Goal: Information Seeking & Learning: Check status

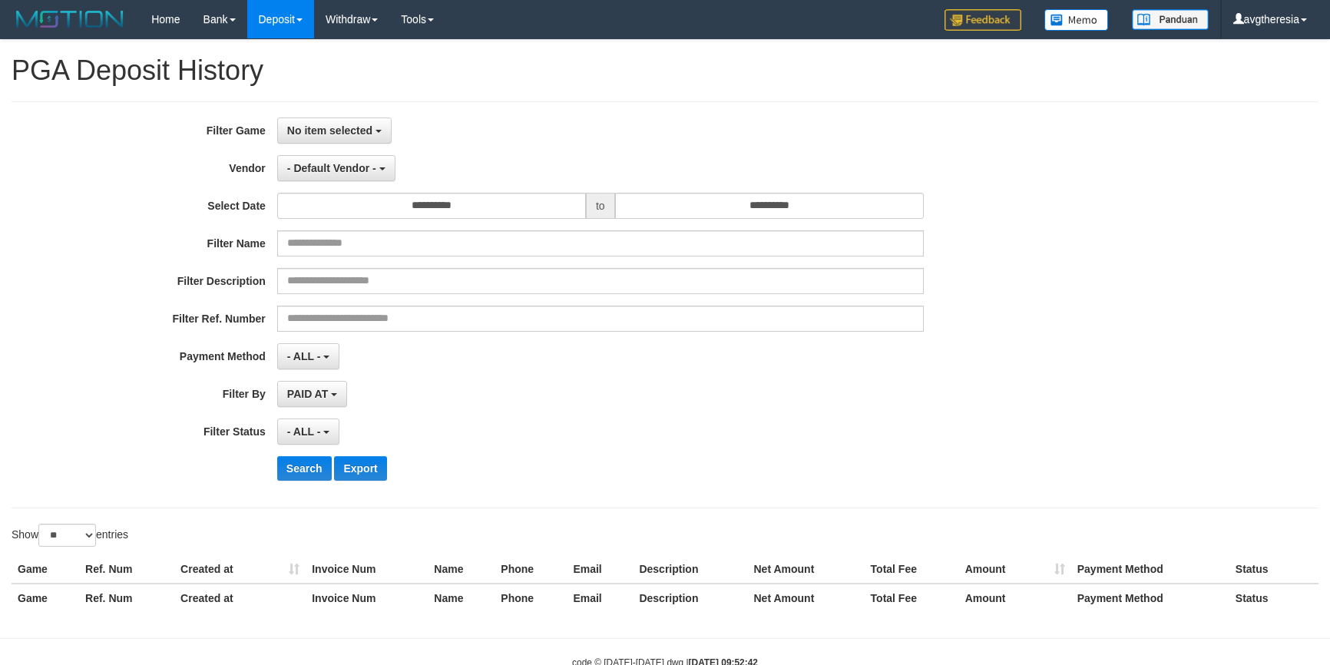
select select
select select "**"
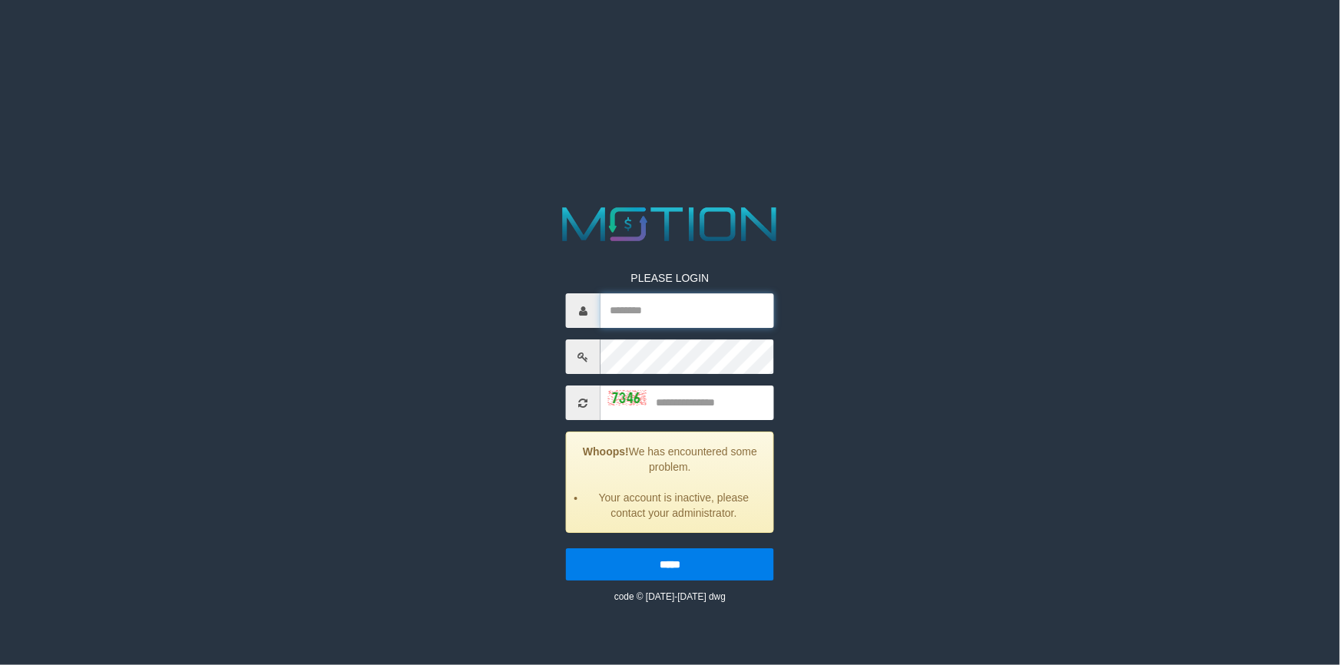
click at [627, 318] on input "text" at bounding box center [686, 310] width 173 height 35
type input "**********"
type input "****"
click at [566, 548] on input "*****" at bounding box center [670, 564] width 208 height 32
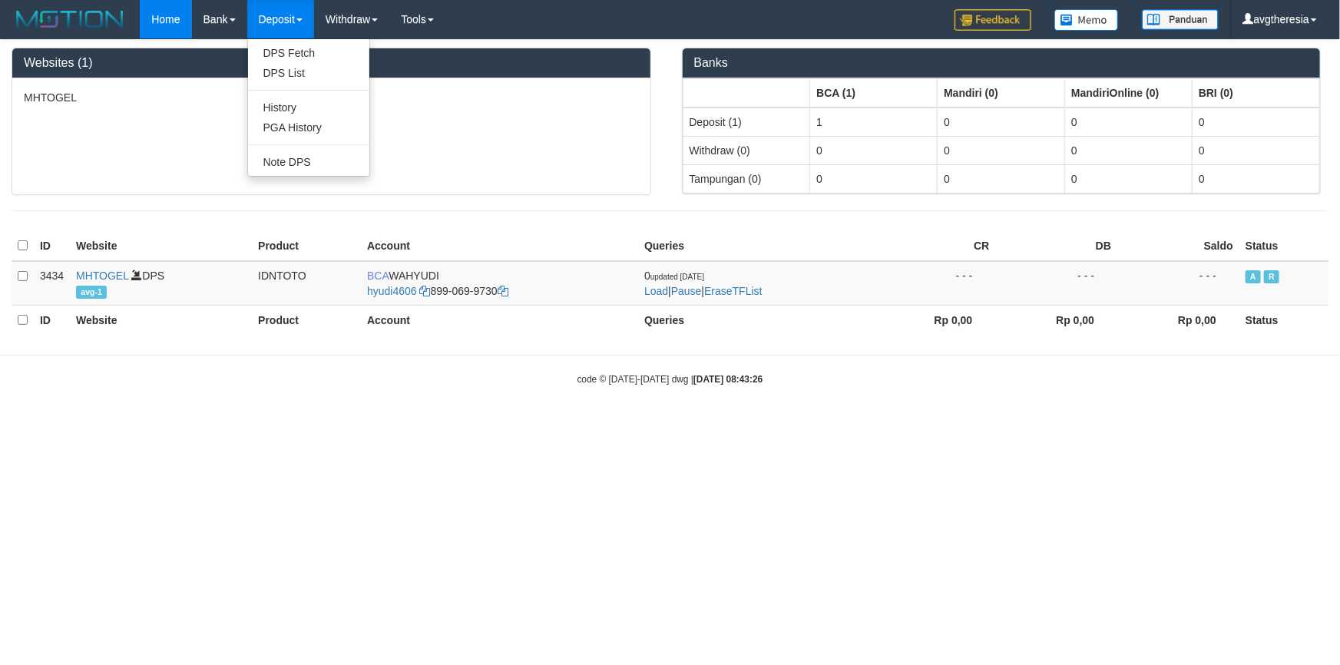
click at [256, 12] on link "Deposit" at bounding box center [280, 19] width 67 height 38
click at [315, 130] on link "PGA History" at bounding box center [308, 127] width 121 height 20
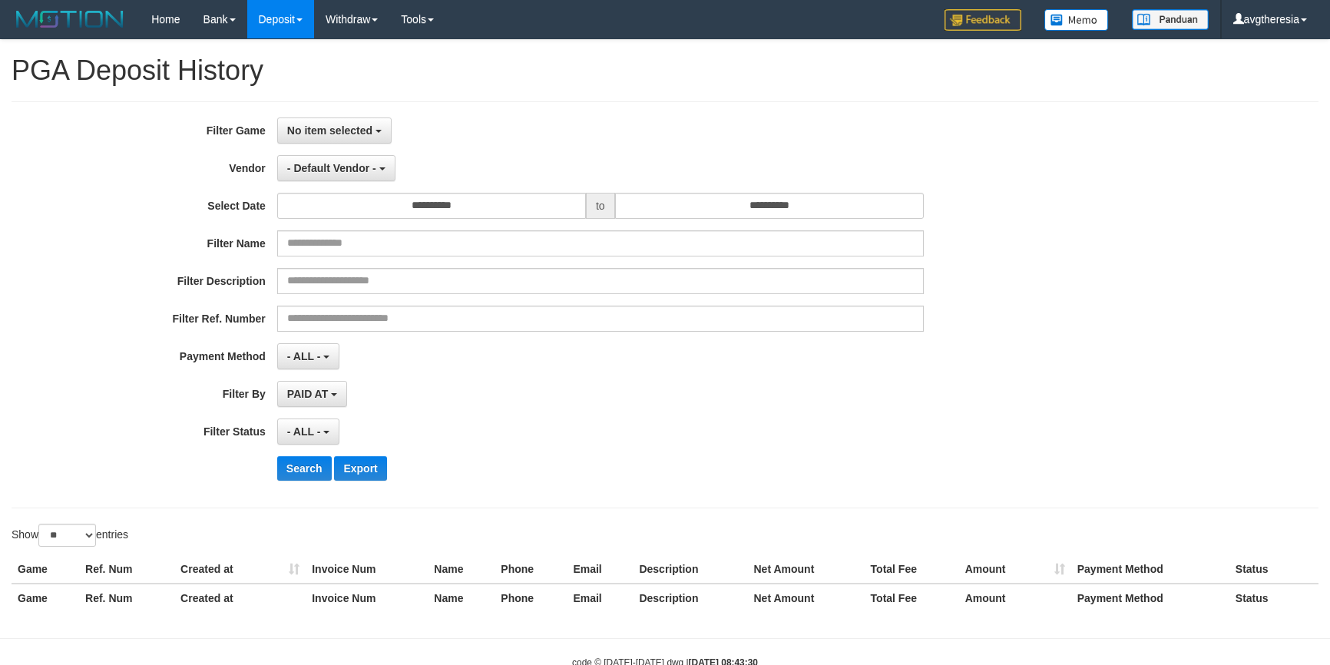
select select
select select "**"
click at [353, 136] on button "No item selected" at bounding box center [334, 130] width 114 height 26
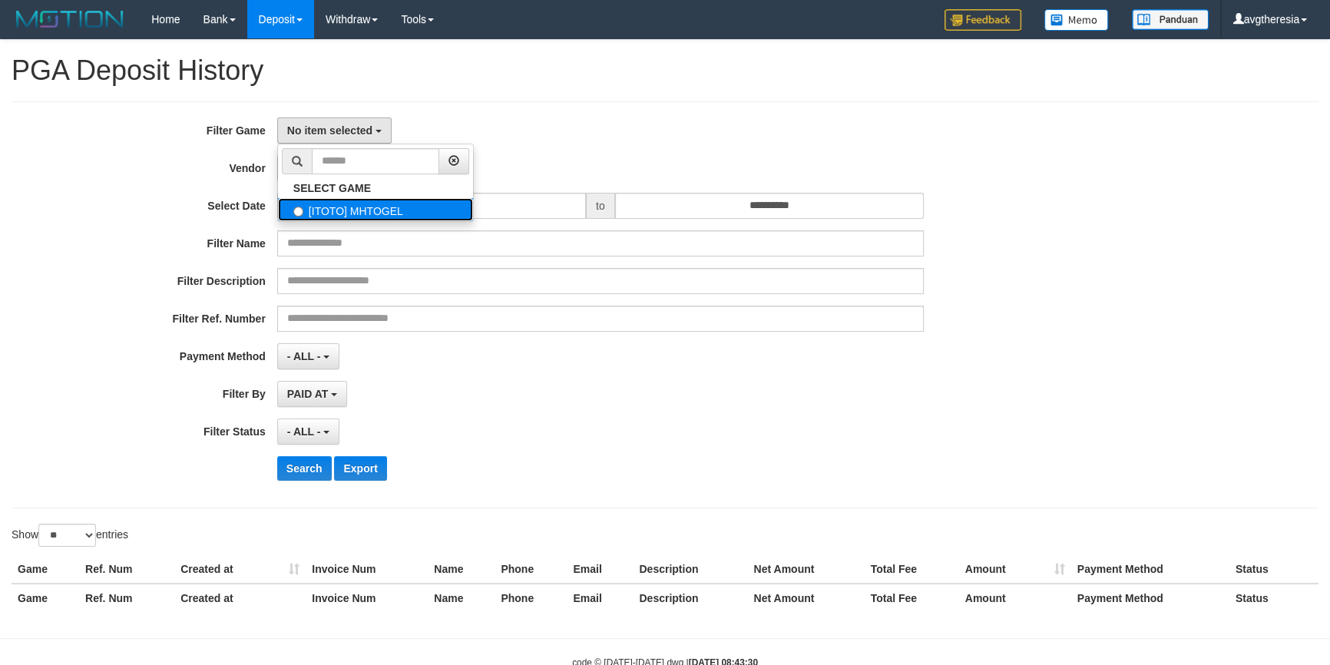
click at [362, 201] on label "[ITOTO] MHTOGEL" at bounding box center [375, 209] width 195 height 23
select select "***"
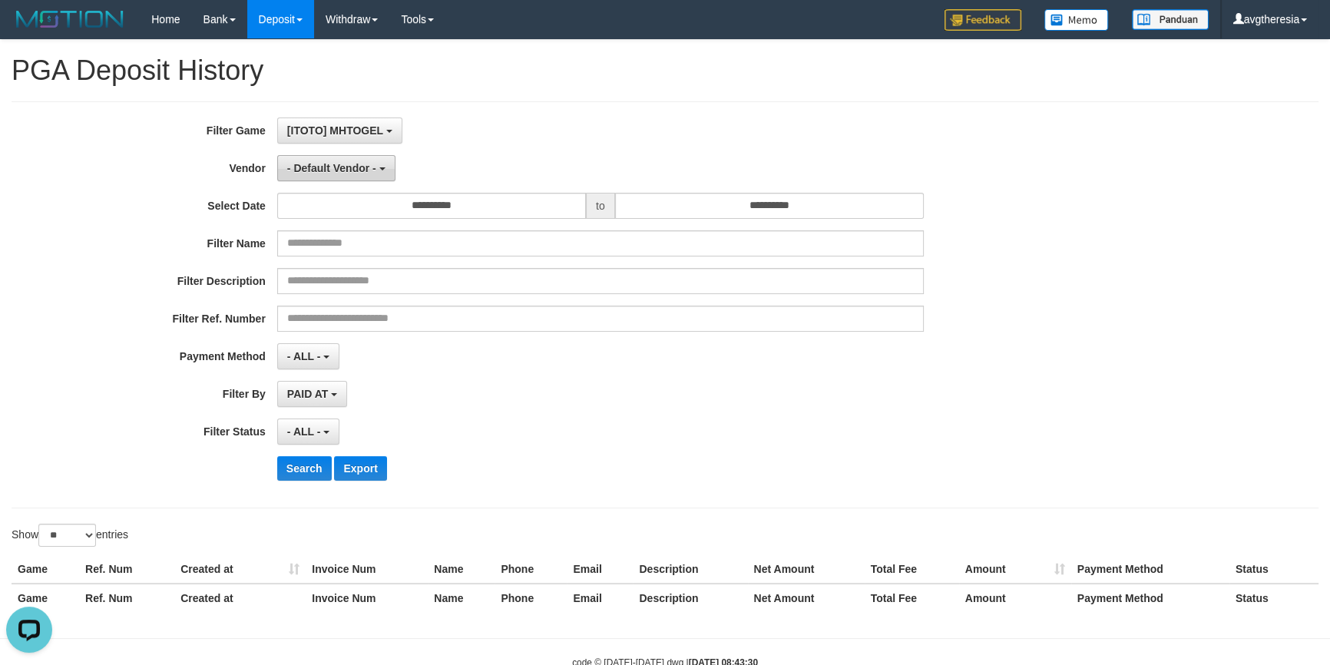
click at [349, 177] on button "- Default Vendor -" at bounding box center [336, 168] width 118 height 26
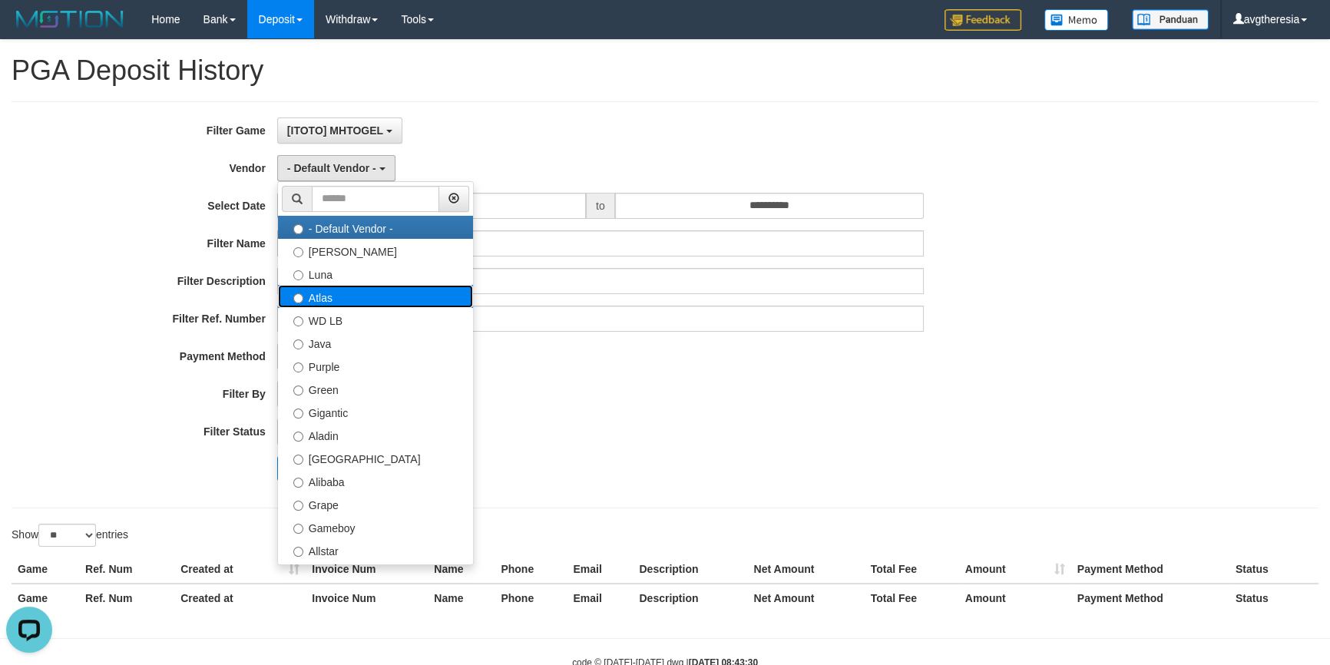
click at [342, 291] on label "Atlas" at bounding box center [375, 296] width 195 height 23
select select "**********"
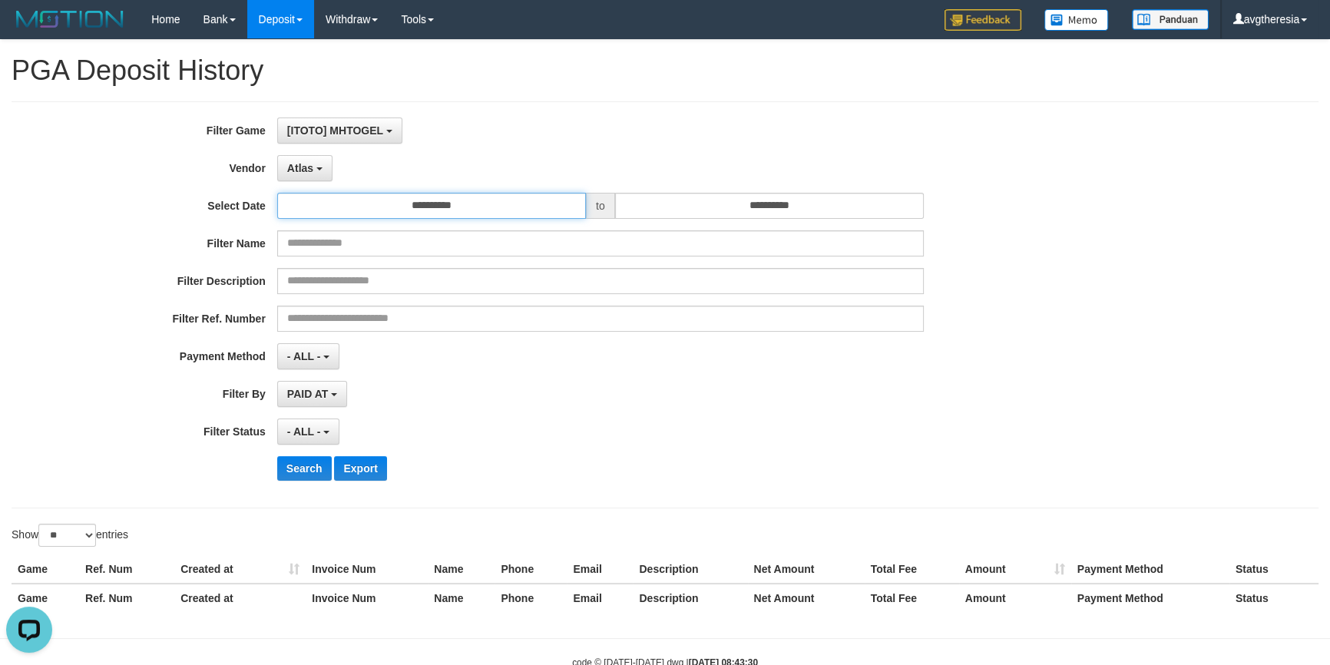
click at [394, 208] on input "**********" at bounding box center [431, 206] width 309 height 26
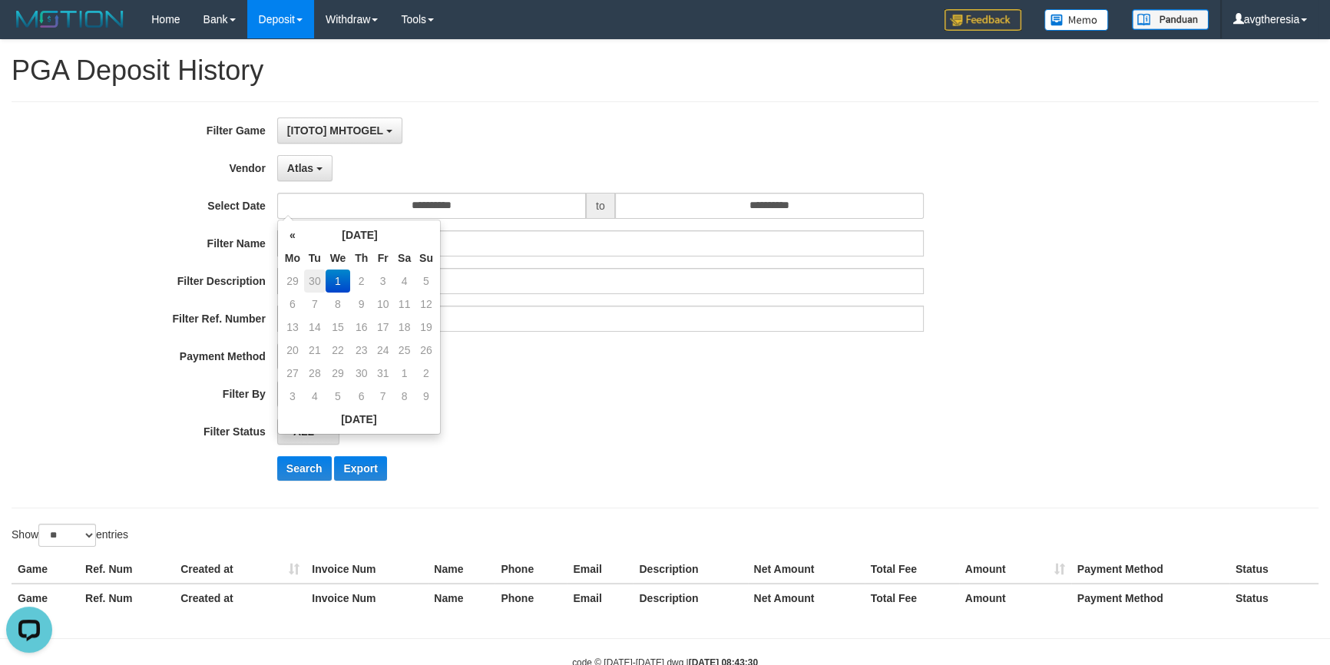
click at [315, 282] on td "30" at bounding box center [314, 280] width 21 height 23
type input "**********"
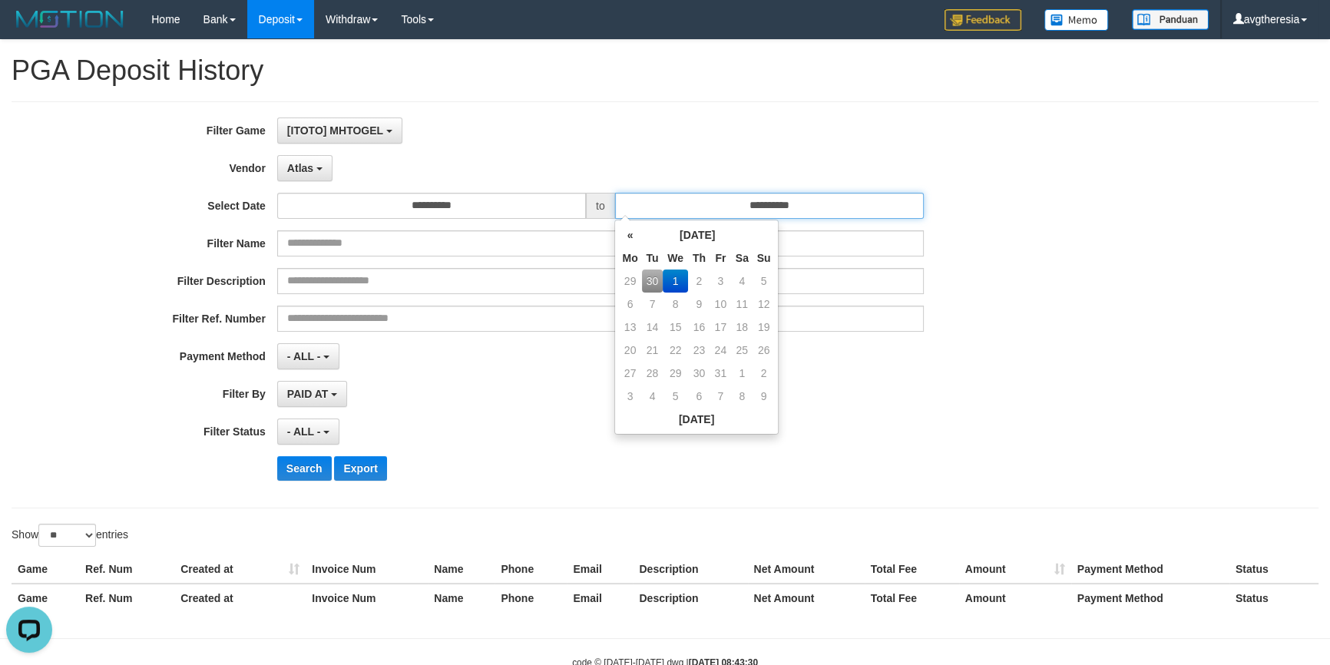
click at [640, 210] on input "**********" at bounding box center [769, 206] width 309 height 26
click at [652, 280] on td "30" at bounding box center [652, 280] width 21 height 23
type input "**********"
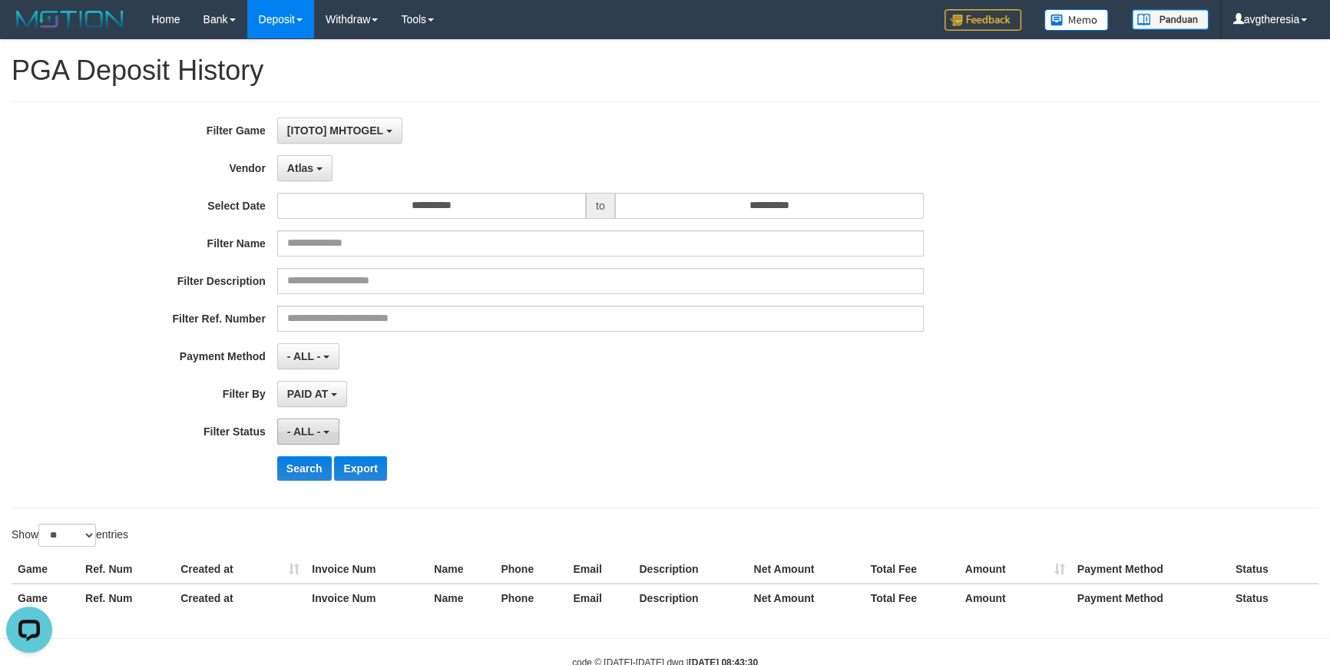
click at [314, 427] on span "- ALL -" at bounding box center [304, 431] width 34 height 12
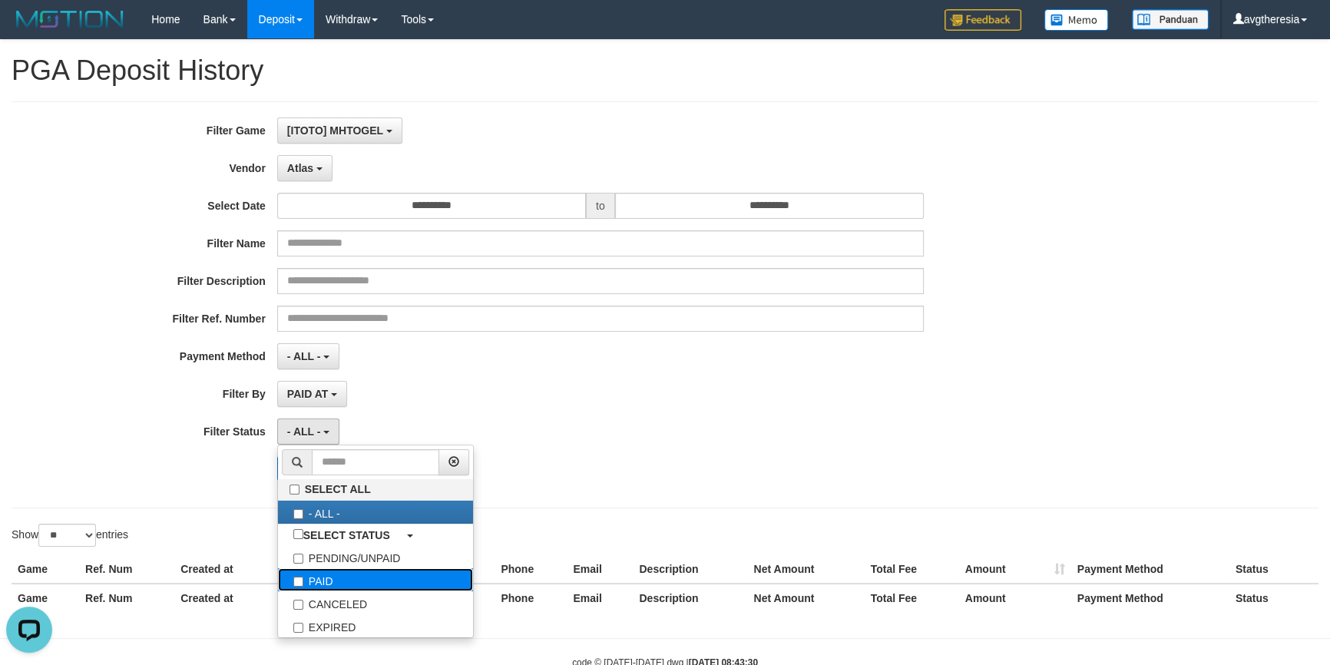
click at [349, 578] on label "PAID" at bounding box center [375, 579] width 195 height 23
select select "*"
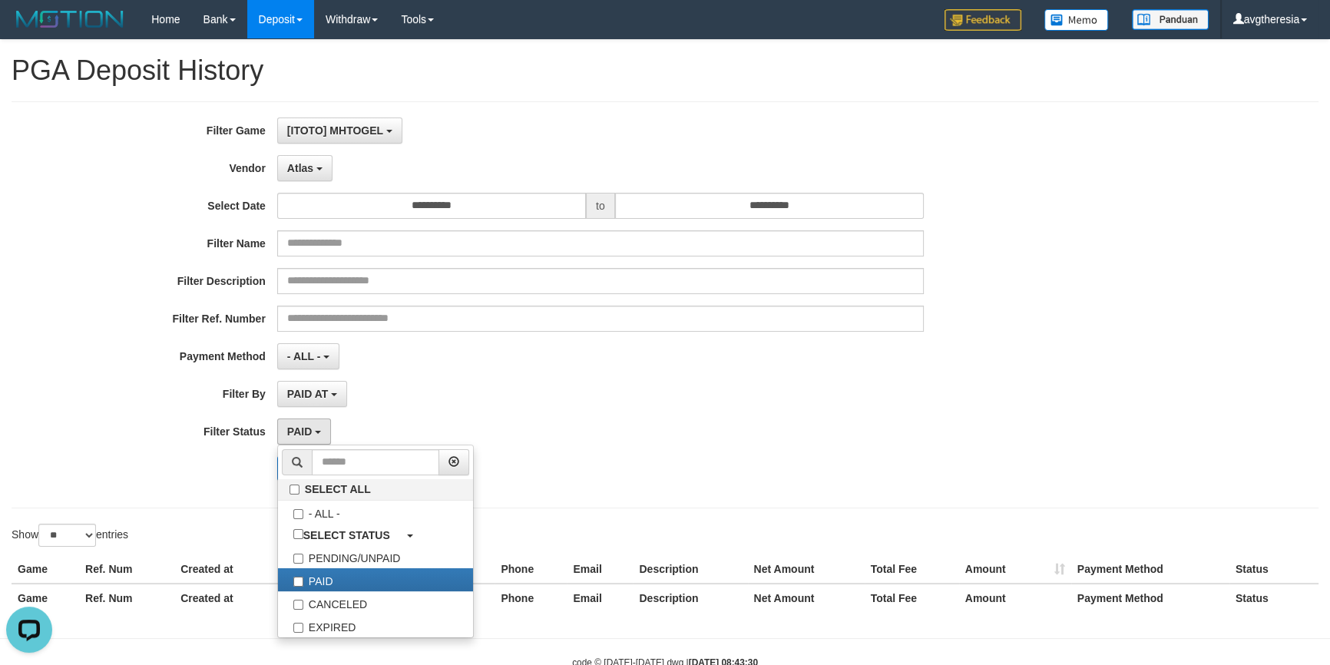
click at [453, 405] on div "PAID AT PAID AT CREATED AT" at bounding box center [600, 394] width 646 height 26
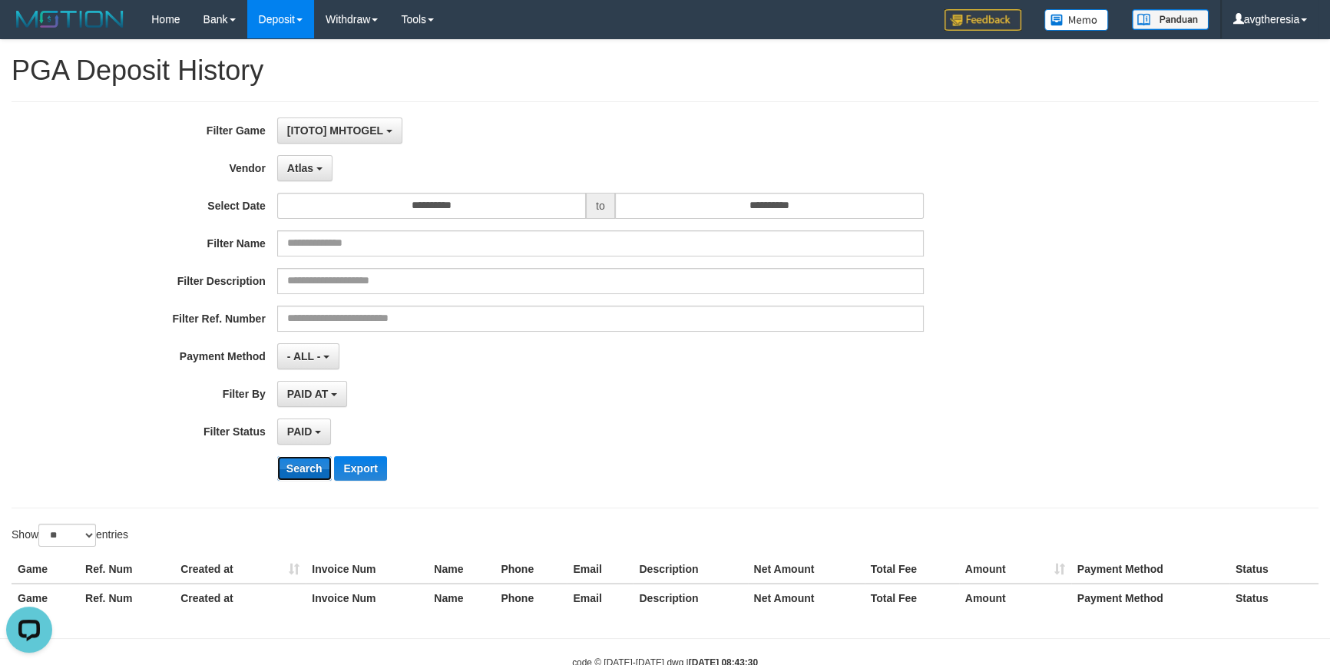
click at [310, 468] on button "Search" at bounding box center [304, 468] width 55 height 25
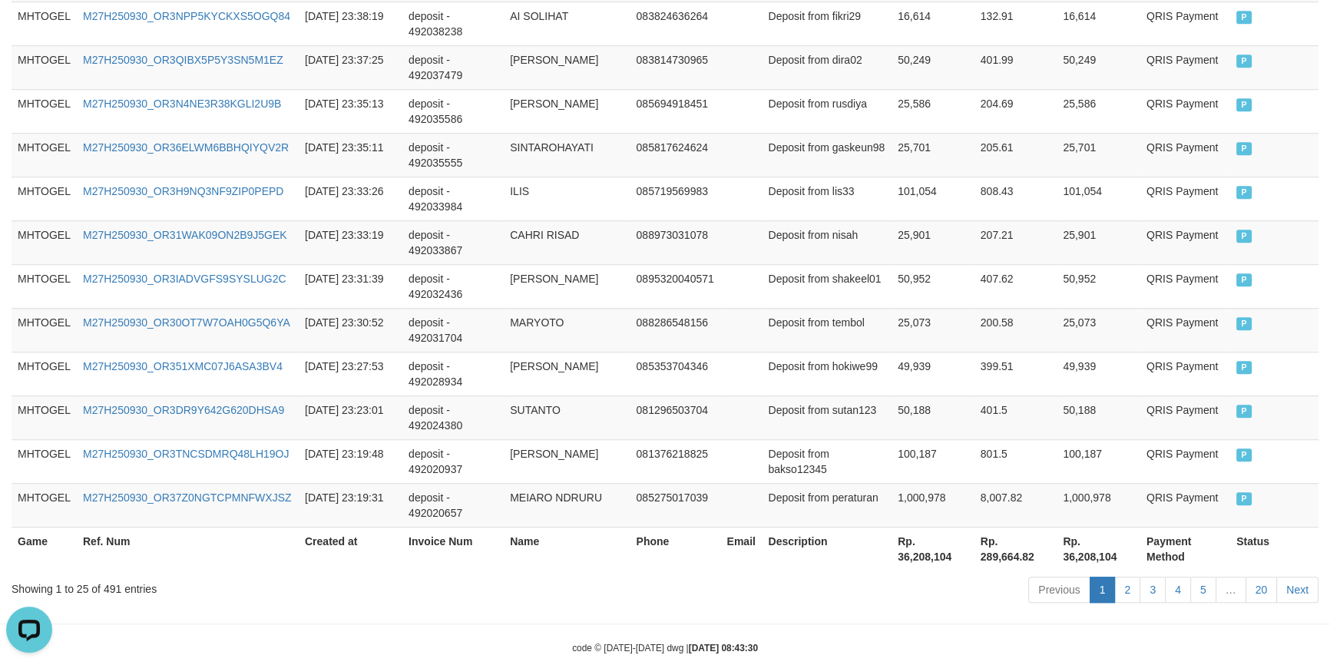
scroll to position [1191, 0]
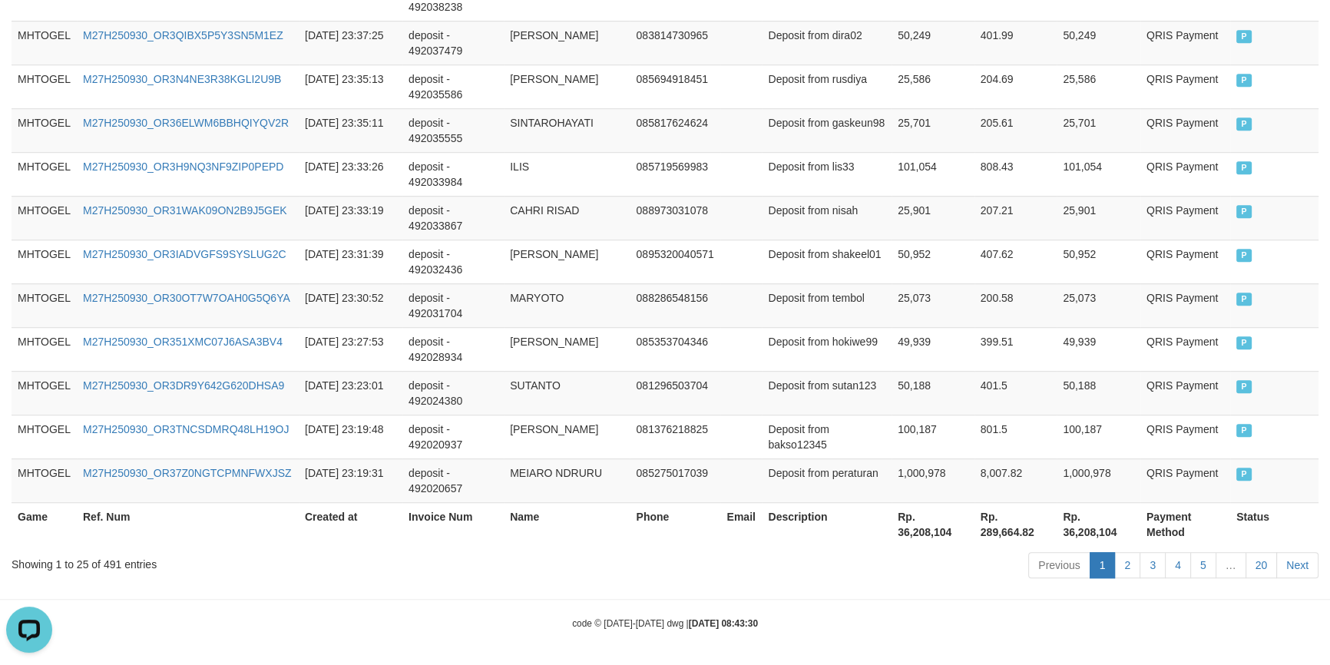
click at [910, 524] on th "Rp. 36,208,104" at bounding box center [932, 524] width 83 height 44
copy th "36,208,104"
click at [918, 532] on th "Rp. 36,208,104" at bounding box center [932, 524] width 83 height 44
copy th "36,208,104"
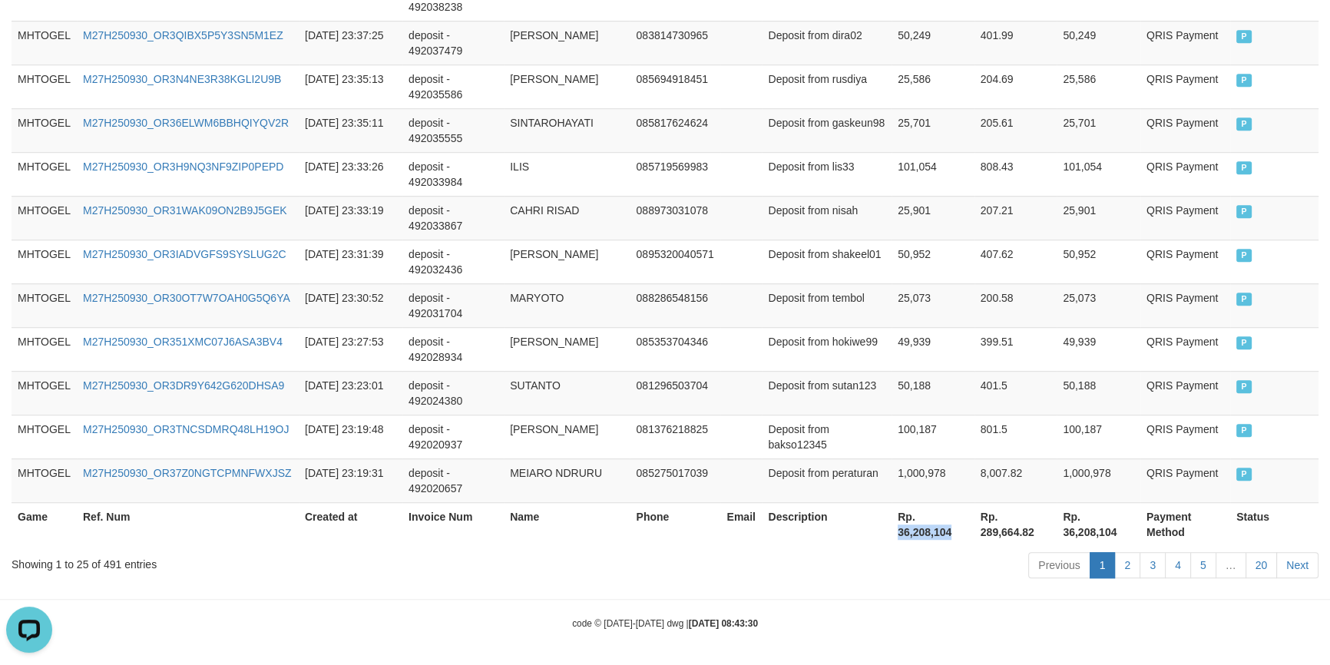
click at [918, 532] on th "Rp. 36,208,104" at bounding box center [932, 524] width 83 height 44
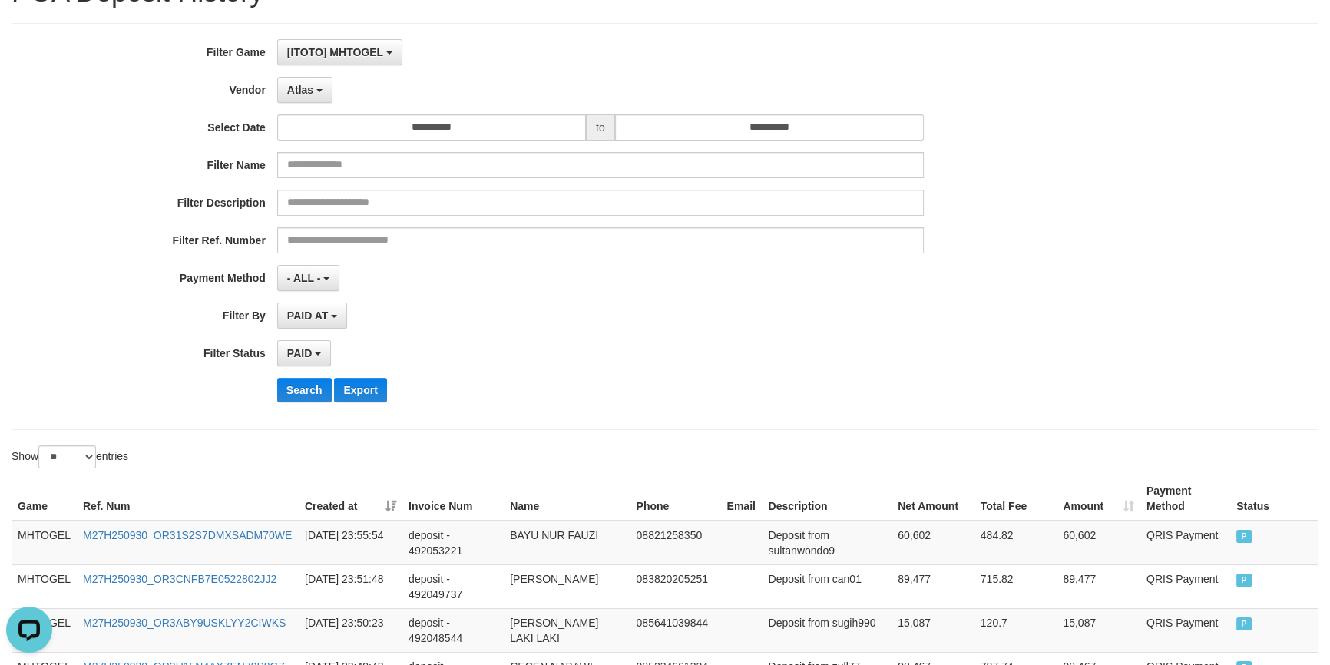
scroll to position [0, 0]
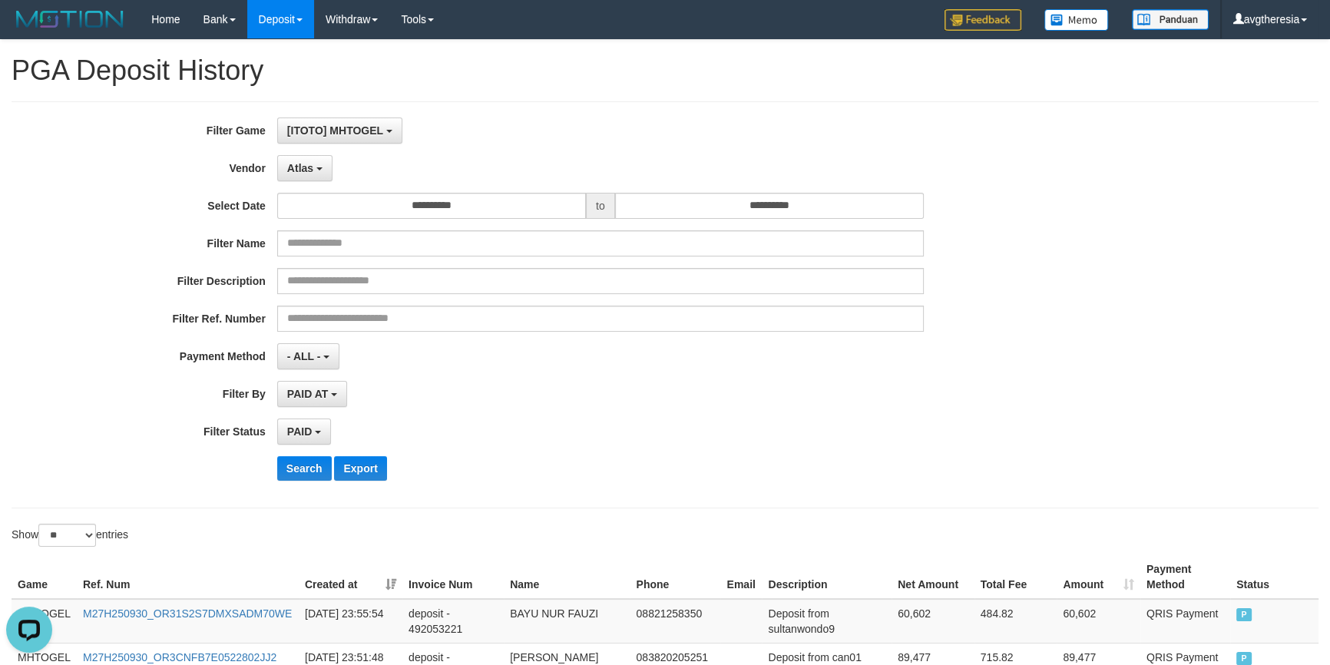
click at [315, 183] on div "**********" at bounding box center [554, 304] width 1108 height 375
click at [313, 177] on button "Atlas" at bounding box center [304, 168] width 55 height 26
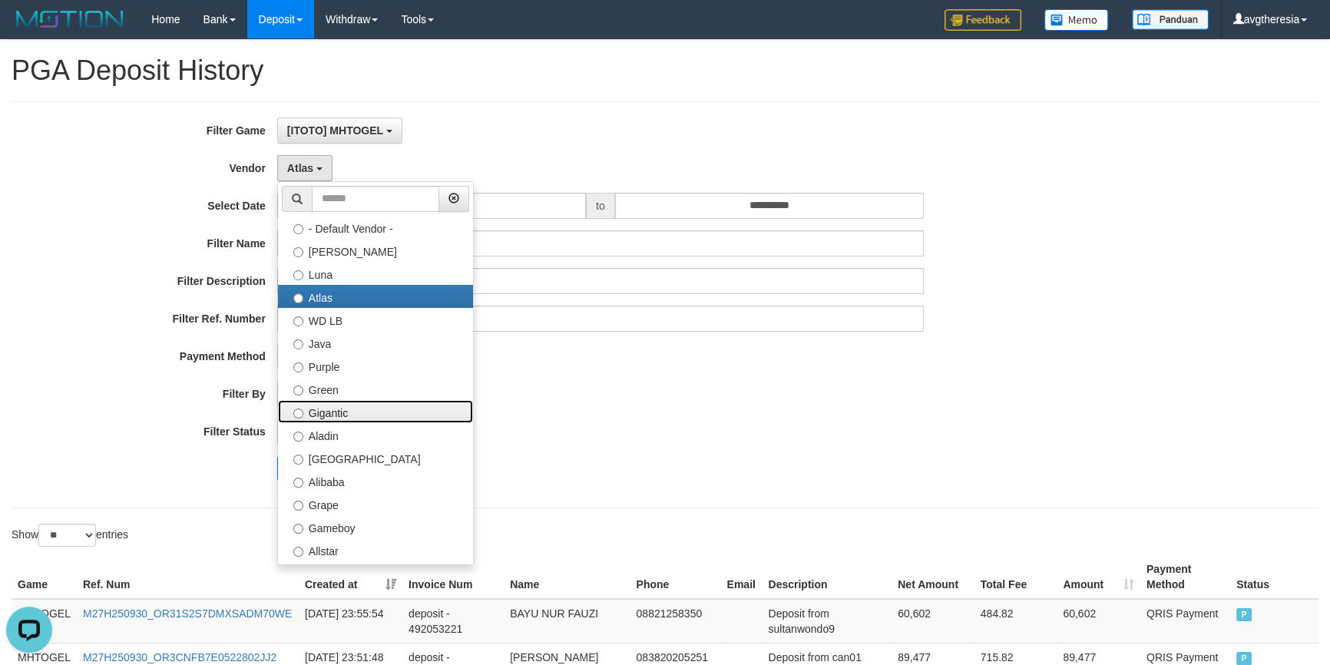
click at [388, 418] on label "Gigantic" at bounding box center [375, 411] width 195 height 23
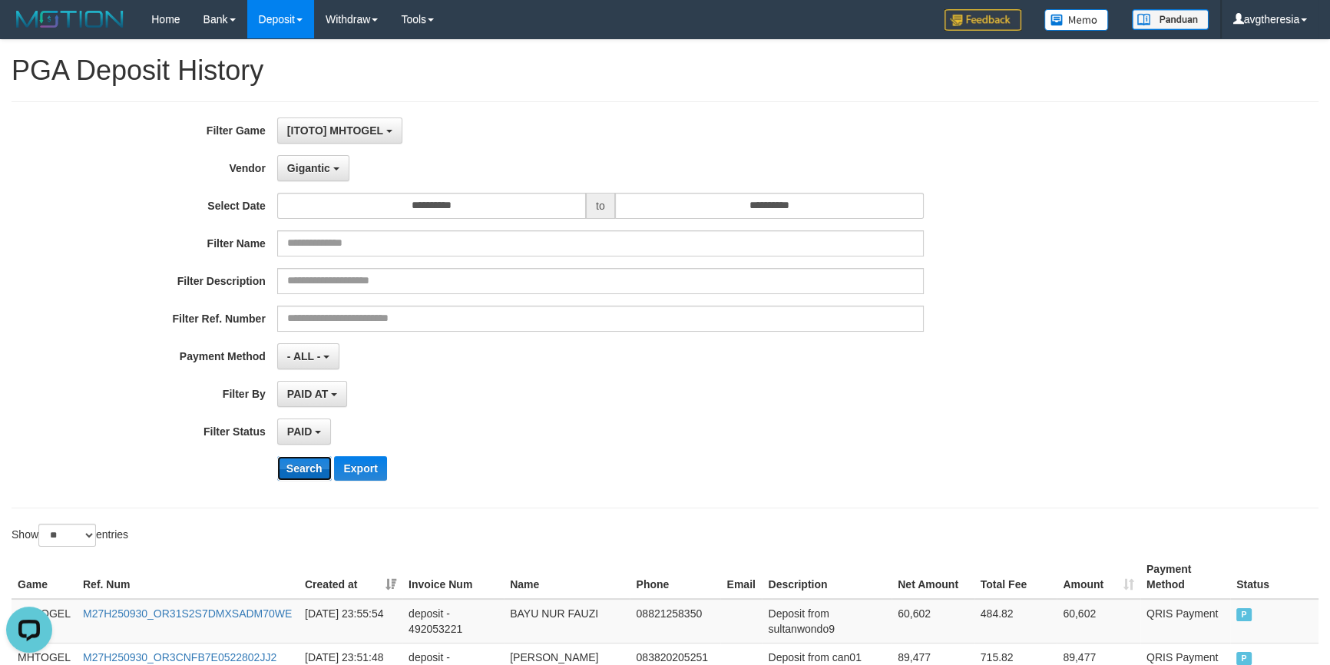
click at [299, 463] on button "Search" at bounding box center [304, 468] width 55 height 25
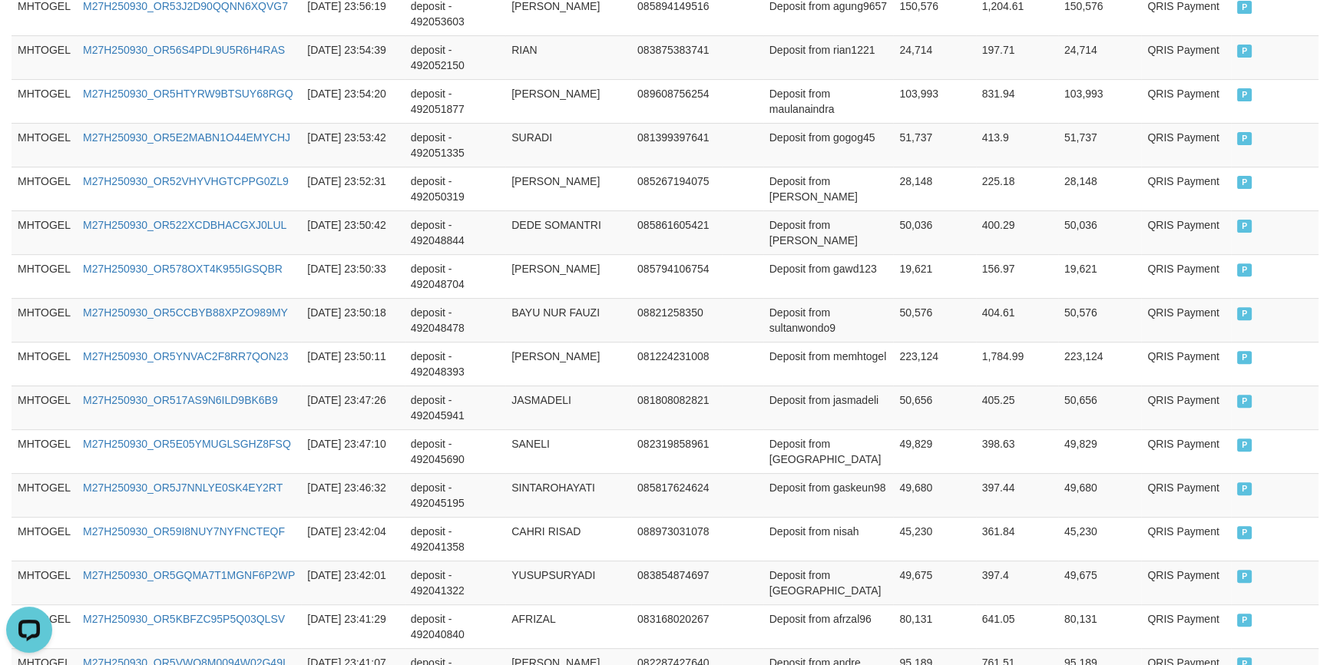
scroll to position [1191, 0]
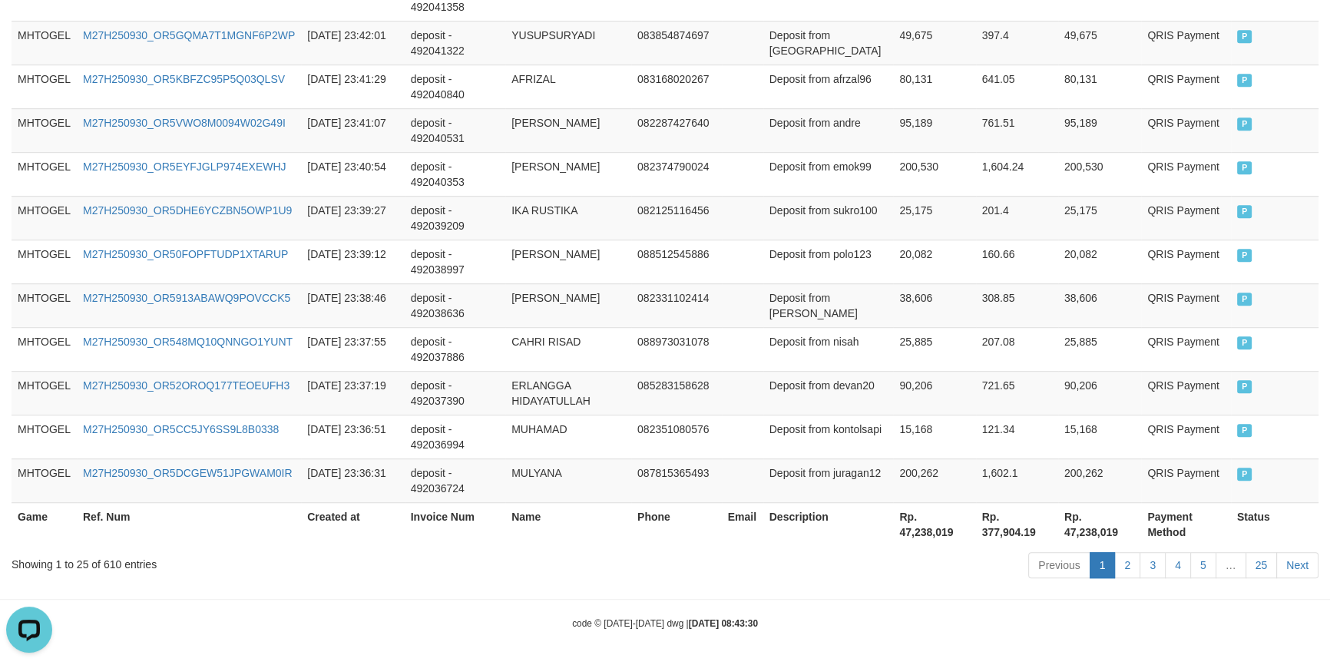
click at [909, 534] on th "Rp. 47,238,019" at bounding box center [934, 524] width 82 height 44
copy th "47,238,019"
click at [909, 534] on th "Rp. 47,238,019" at bounding box center [934, 524] width 82 height 44
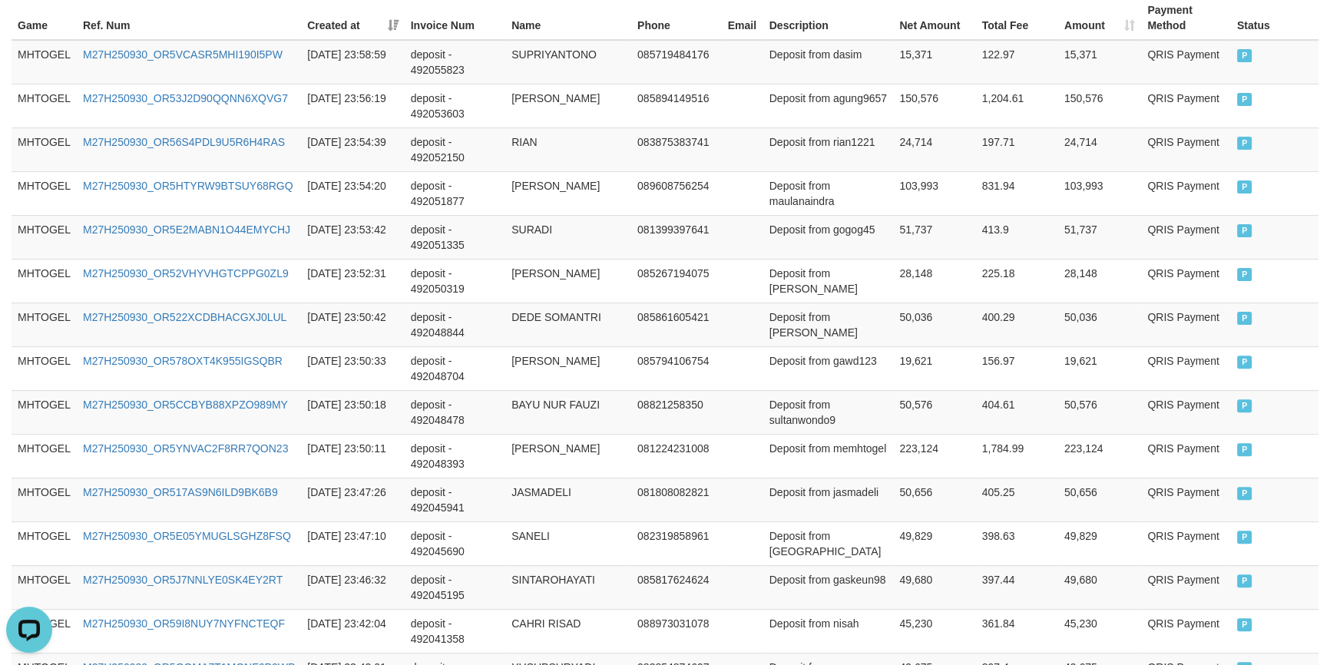
scroll to position [0, 0]
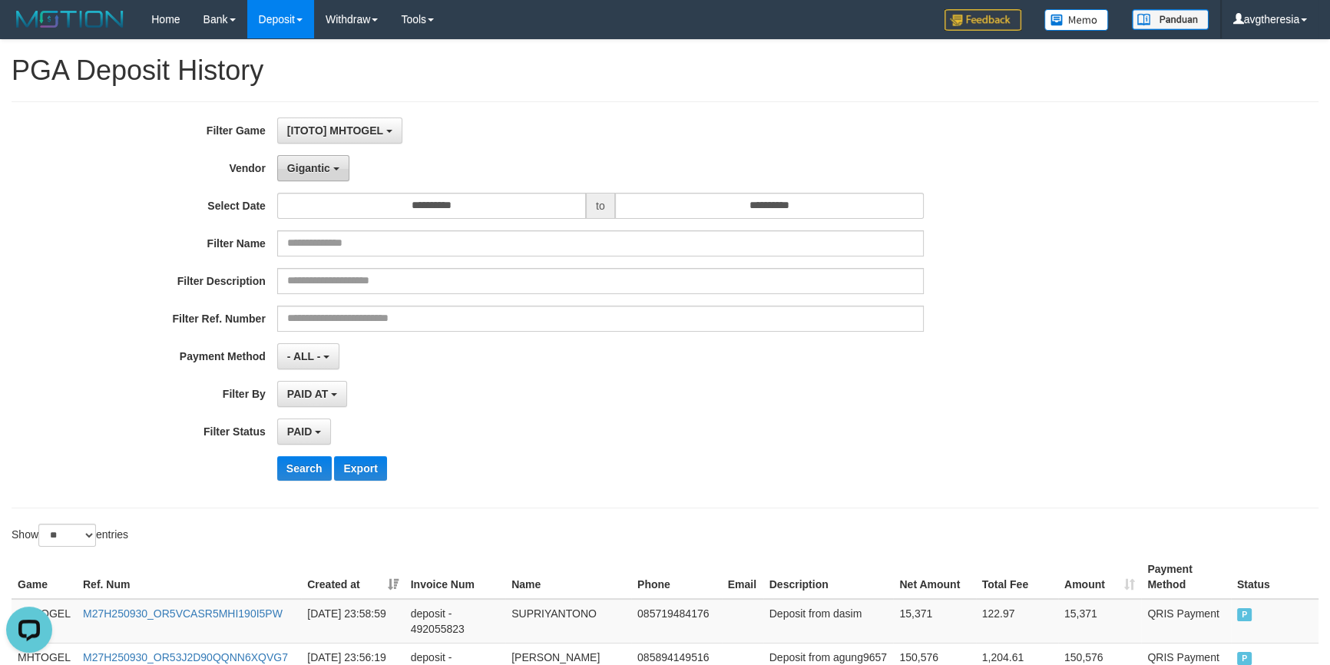
click at [342, 170] on button "Gigantic" at bounding box center [313, 168] width 72 height 26
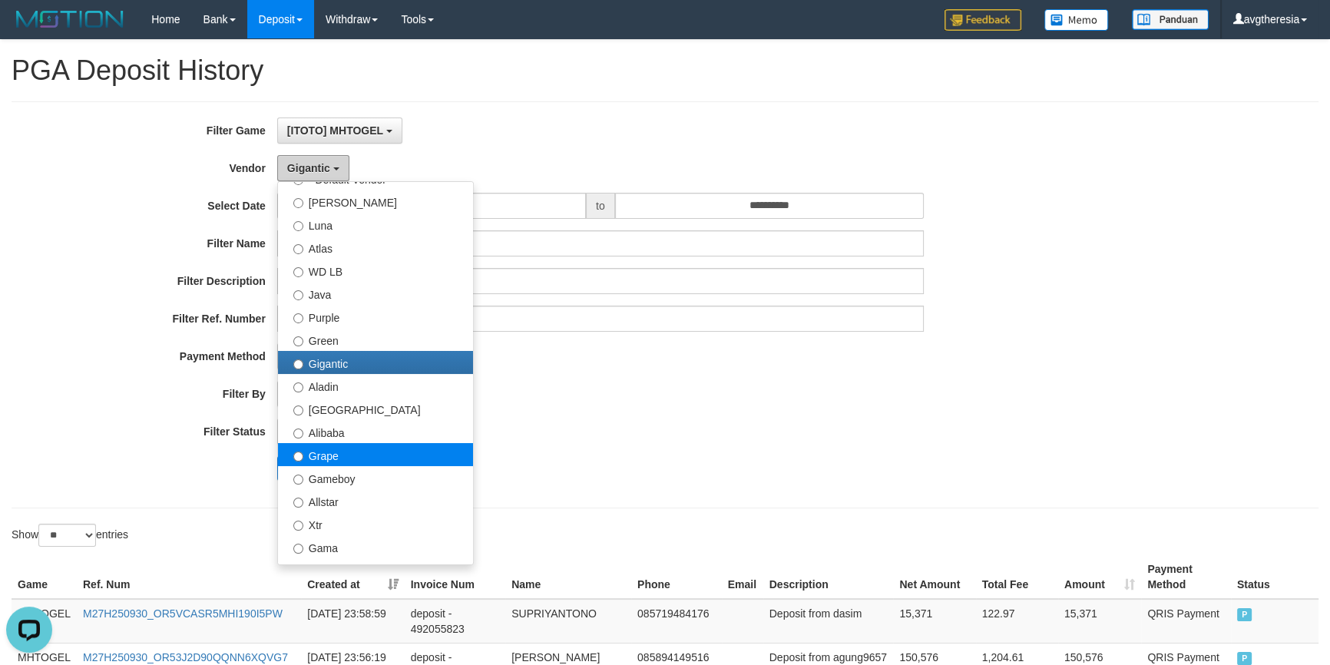
scroll to position [186, 0]
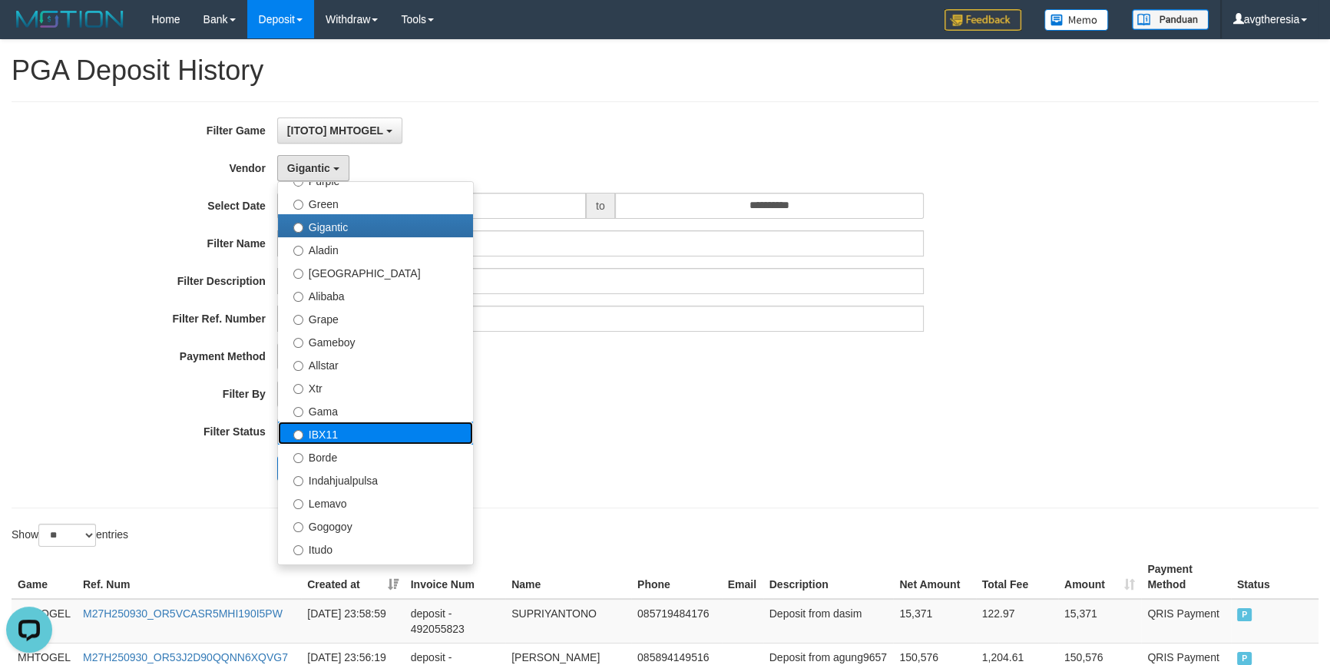
click at [377, 423] on label "IBX11" at bounding box center [375, 432] width 195 height 23
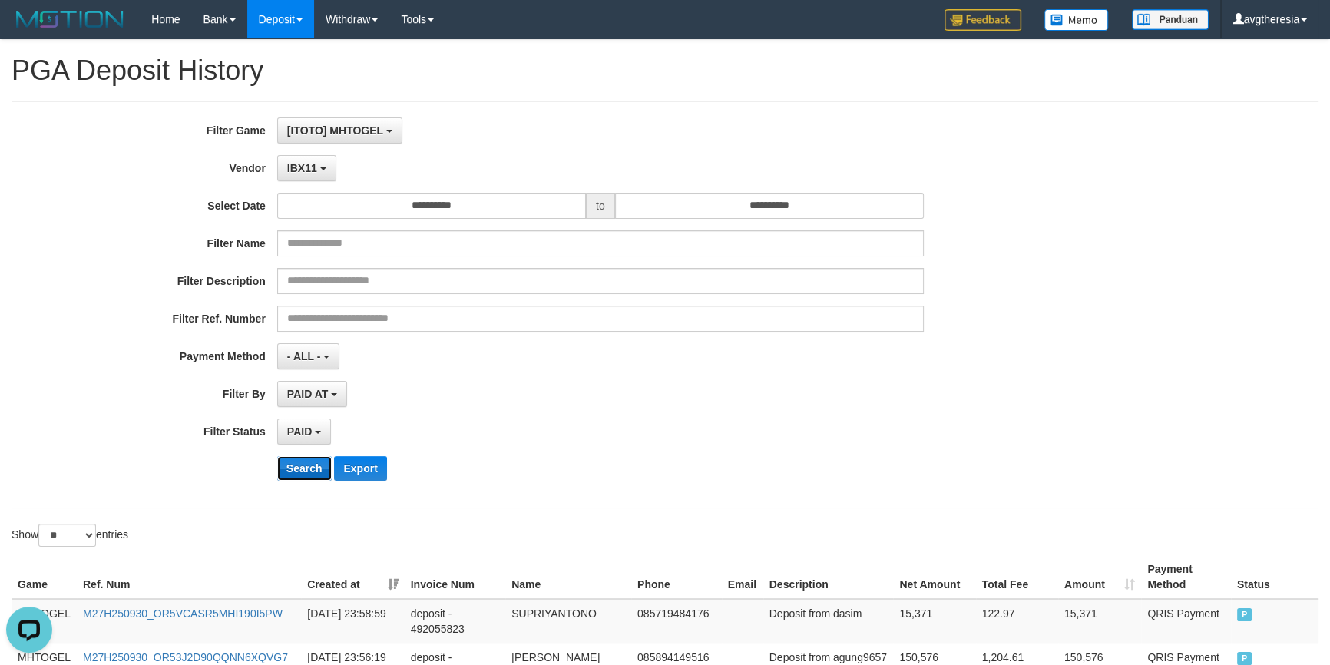
click at [292, 464] on button "Search" at bounding box center [304, 468] width 55 height 25
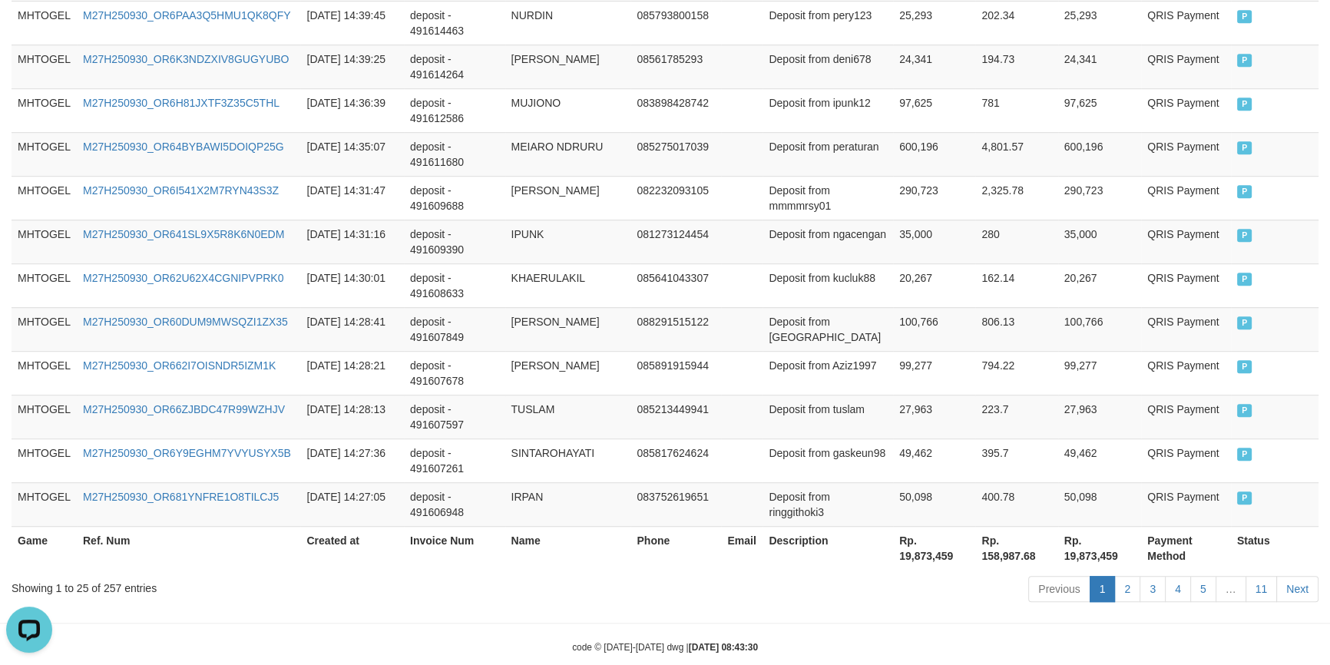
scroll to position [1191, 0]
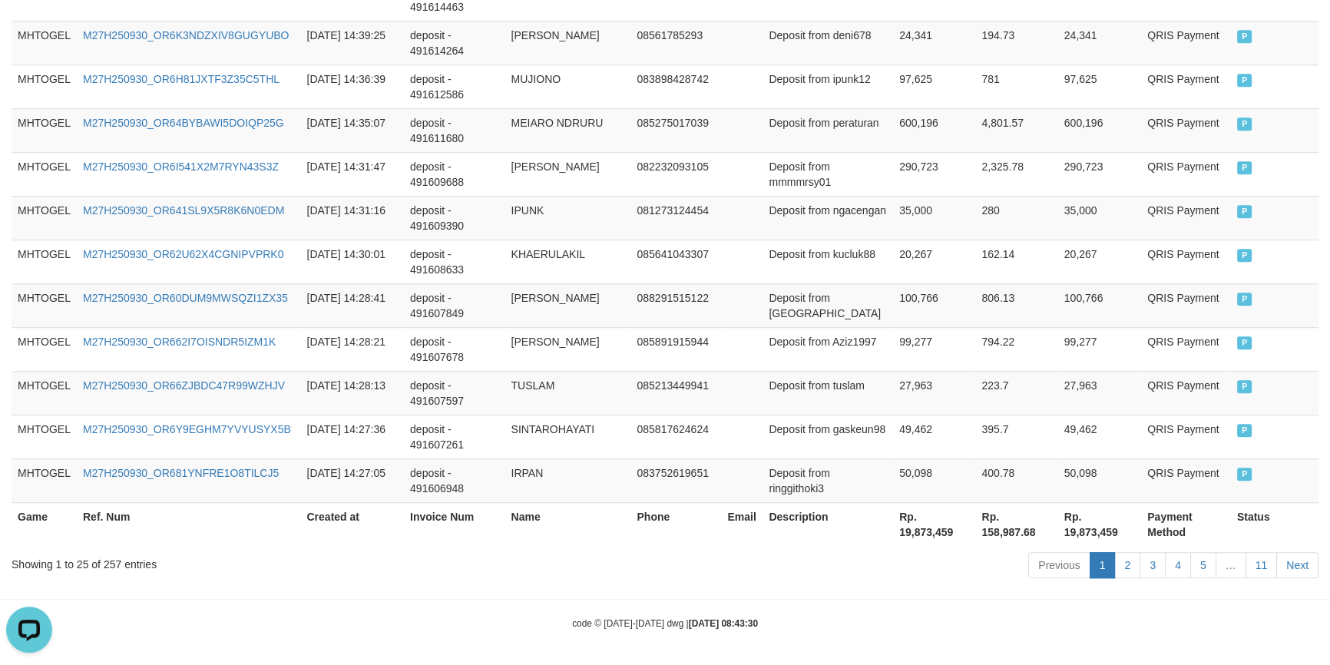
click at [906, 529] on th "Rp. 19,873,459" at bounding box center [934, 524] width 82 height 44
copy th "19,873,459"
click at [906, 529] on th "Rp. 19,873,459" at bounding box center [934, 524] width 82 height 44
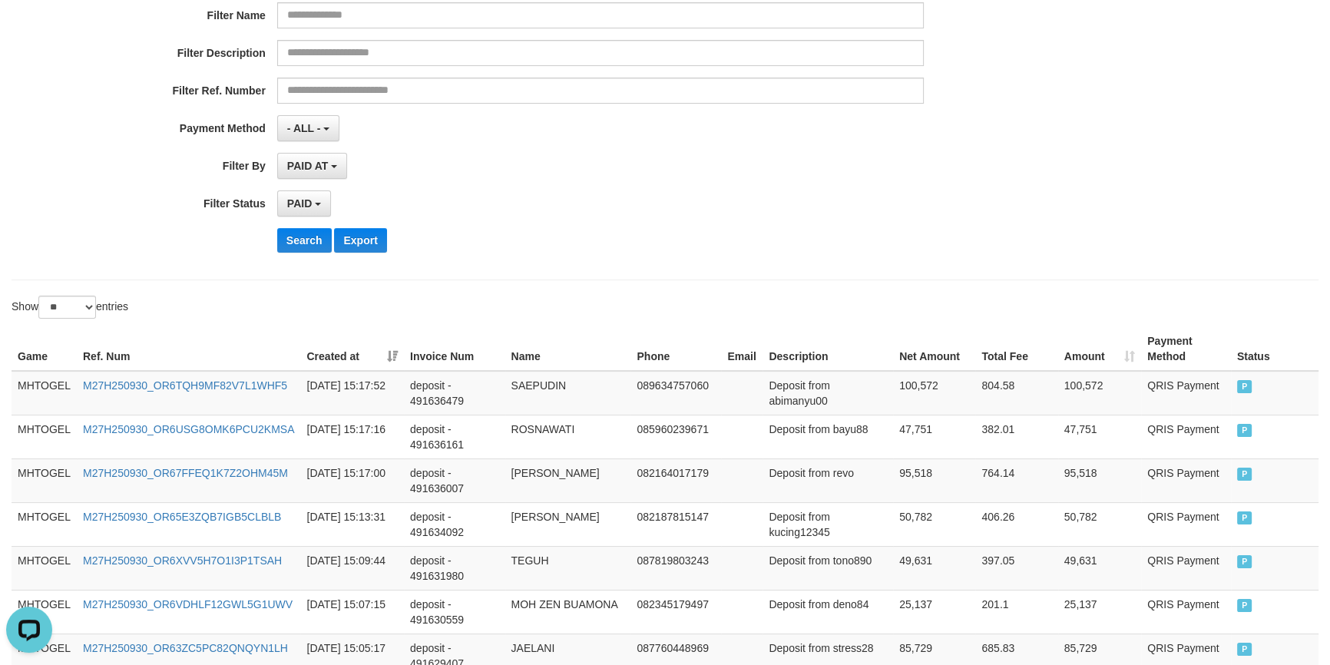
scroll to position [0, 0]
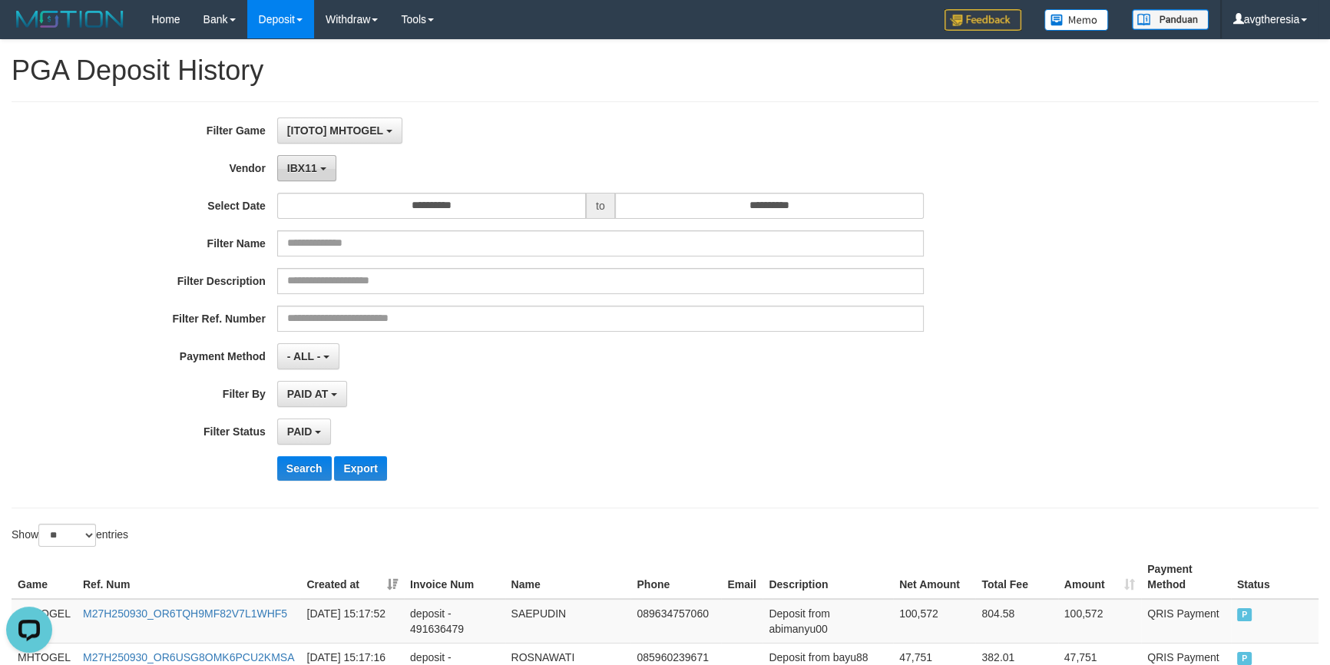
click at [300, 172] on span "IBX11" at bounding box center [302, 168] width 30 height 12
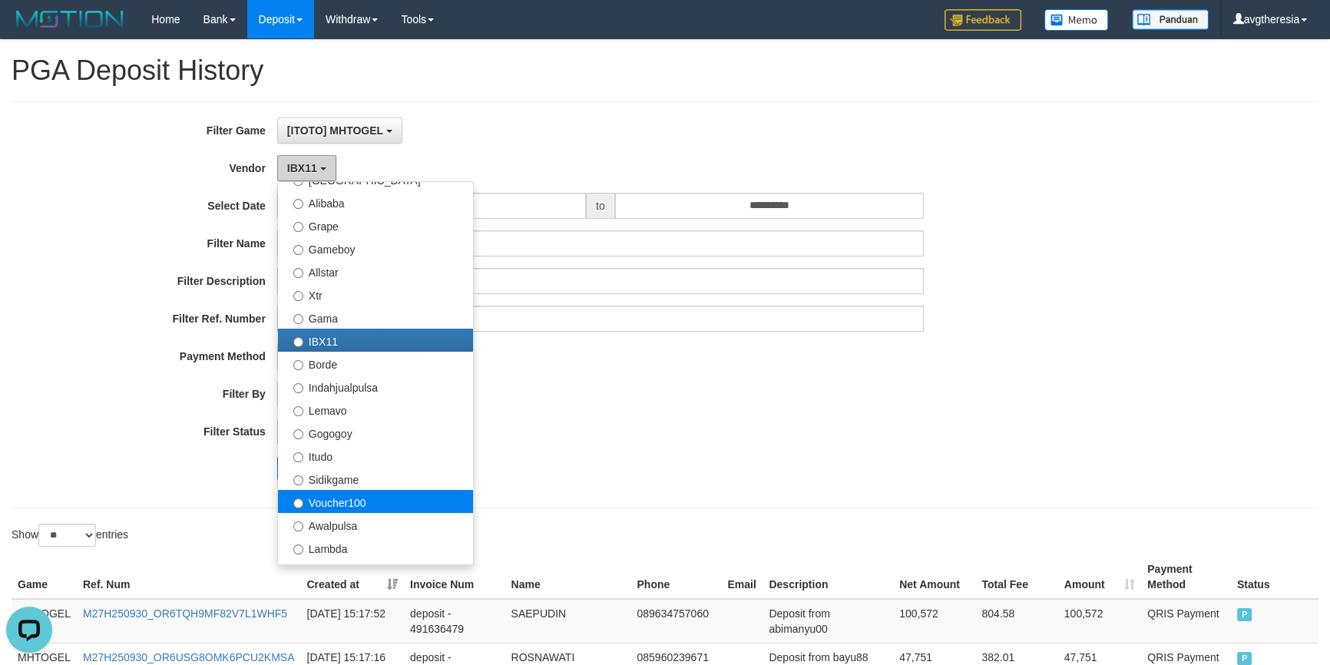
scroll to position [372, 0]
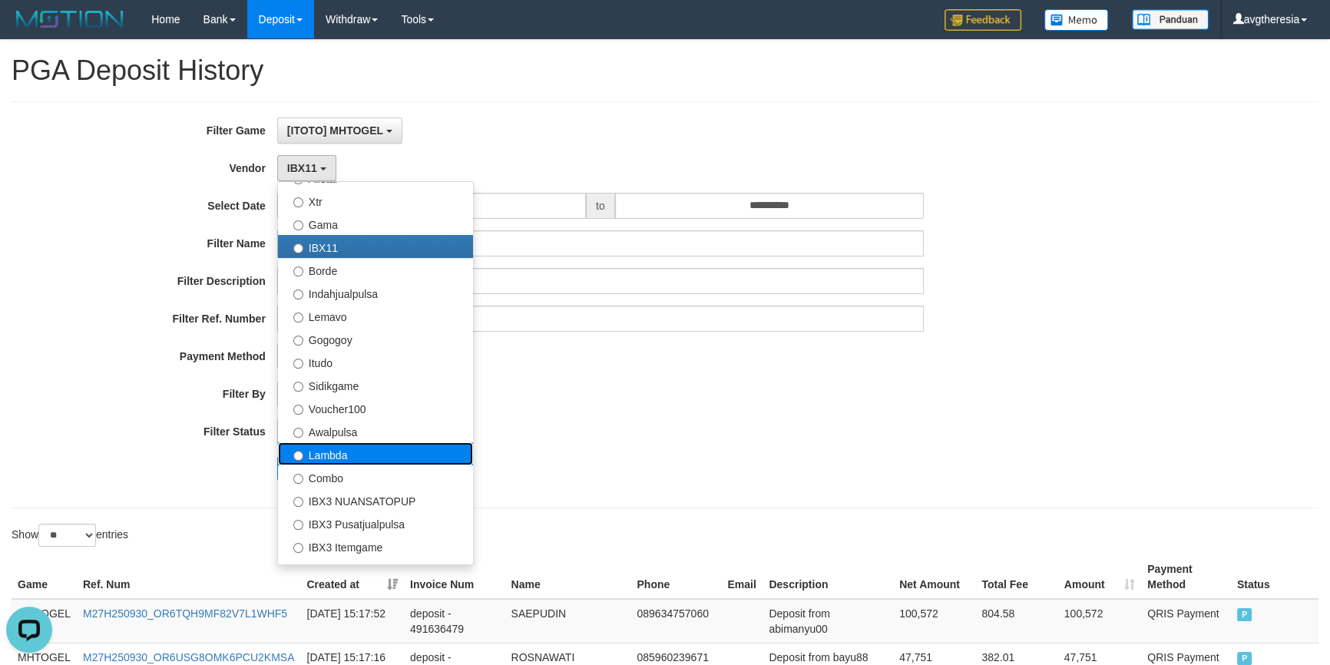
click at [372, 451] on label "Lambda" at bounding box center [375, 453] width 195 height 23
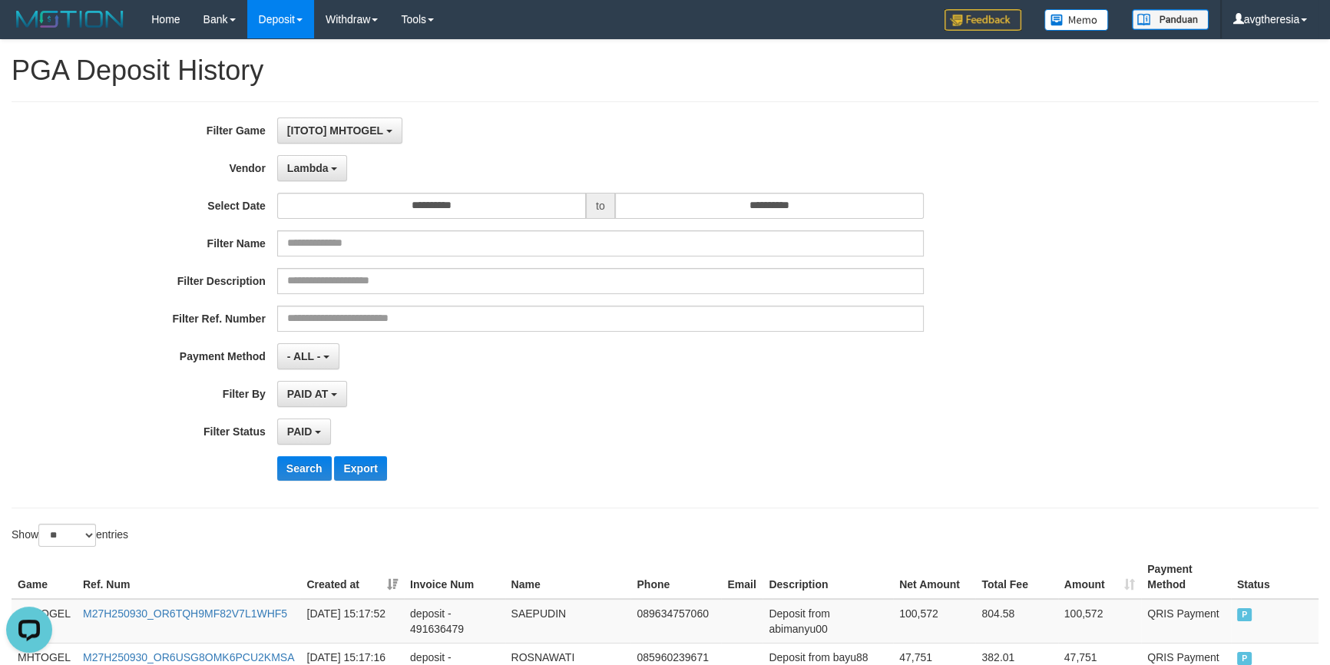
drag, startPoint x: 685, startPoint y: 466, endPoint x: 595, endPoint y: 476, distance: 91.1
click at [685, 468] on div "Search Export" at bounding box center [692, 468] width 831 height 25
click at [310, 470] on button "Search" at bounding box center [304, 468] width 55 height 25
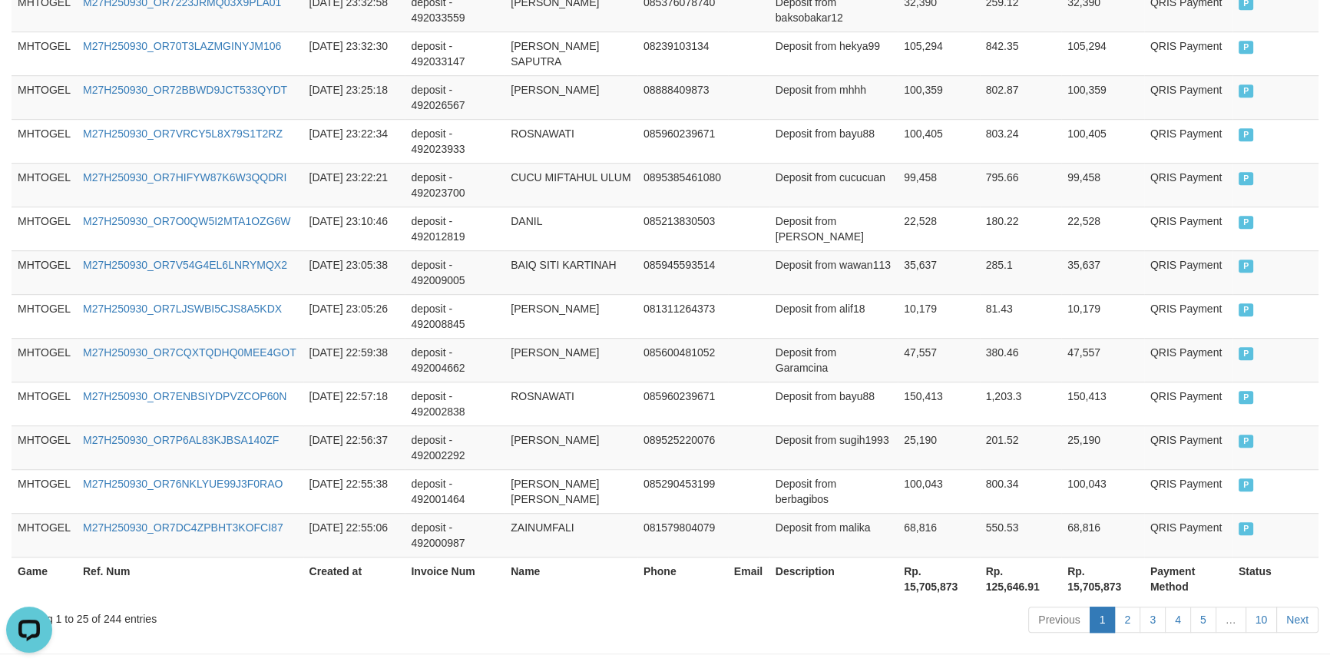
scroll to position [1191, 0]
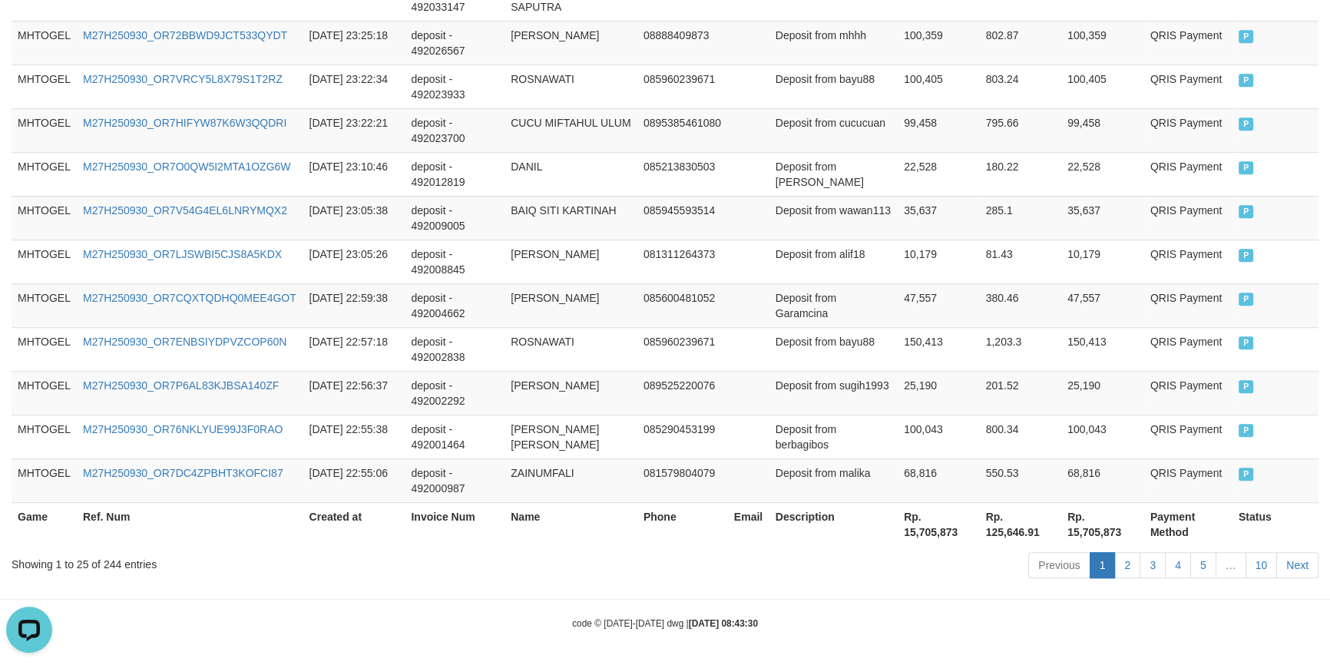
click at [923, 530] on th "Rp. 15,705,873" at bounding box center [938, 524] width 82 height 44
copy th "15,705,873"
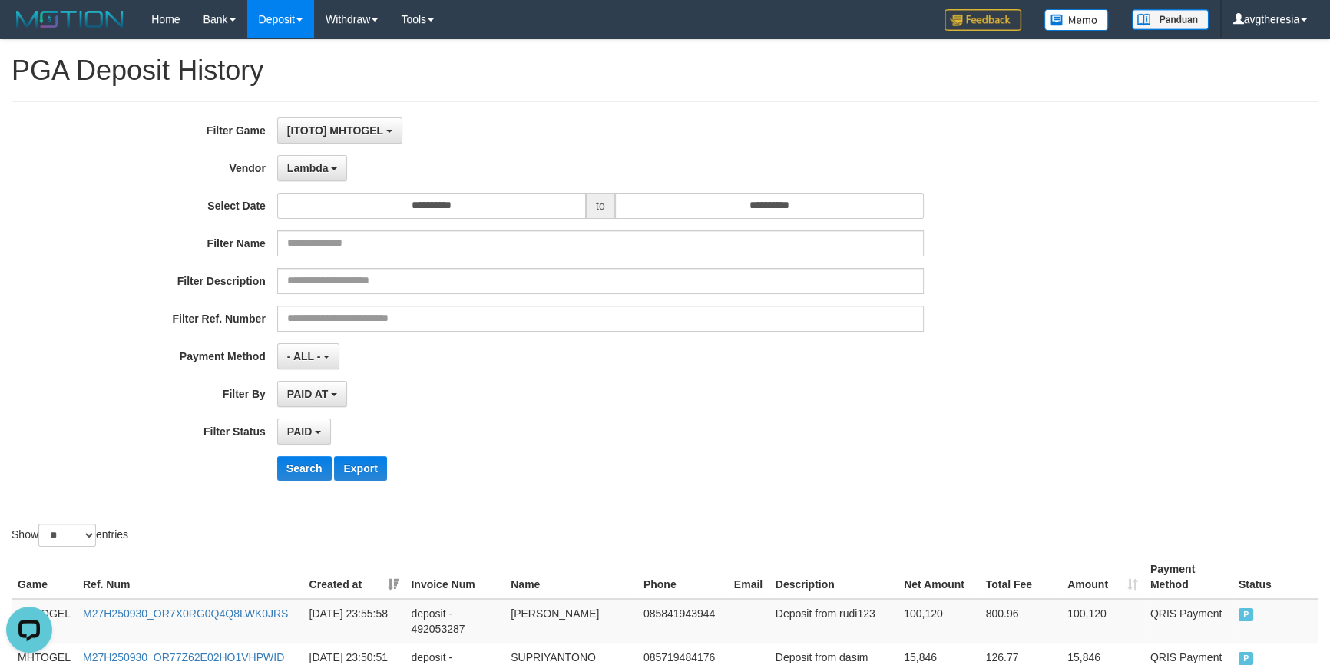
scroll to position [0, 0]
click at [342, 176] on button "Lambda" at bounding box center [312, 168] width 71 height 26
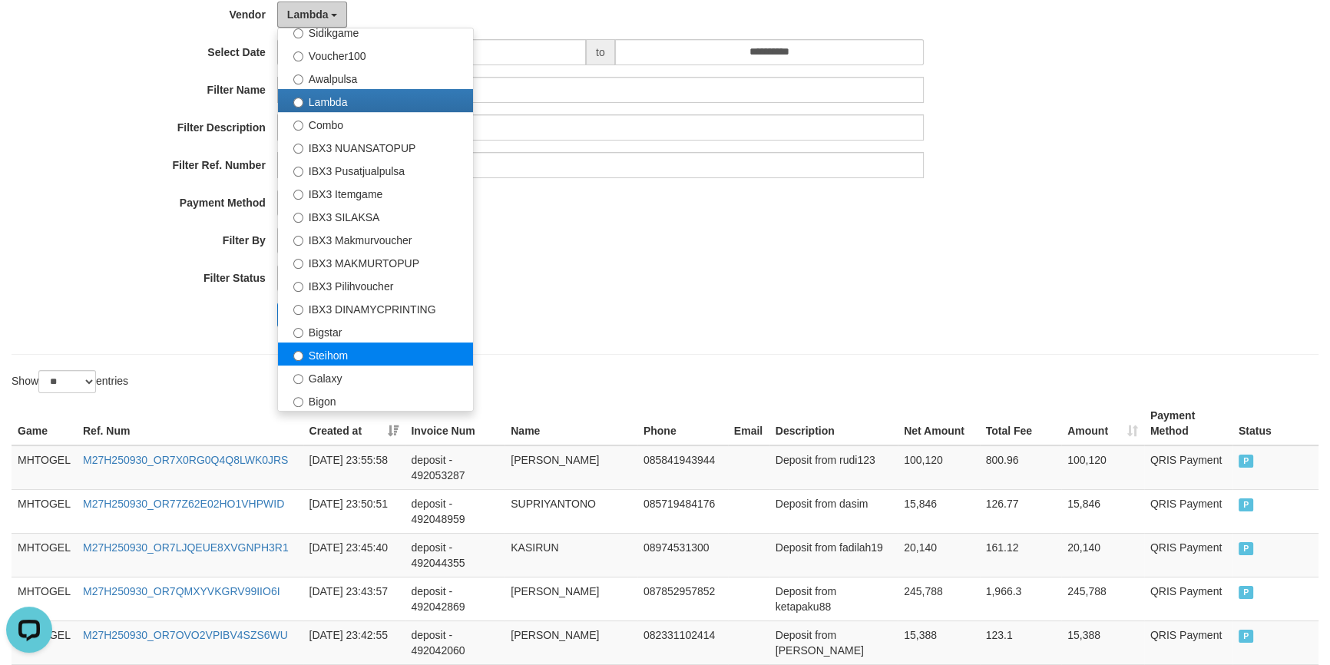
scroll to position [372, 0]
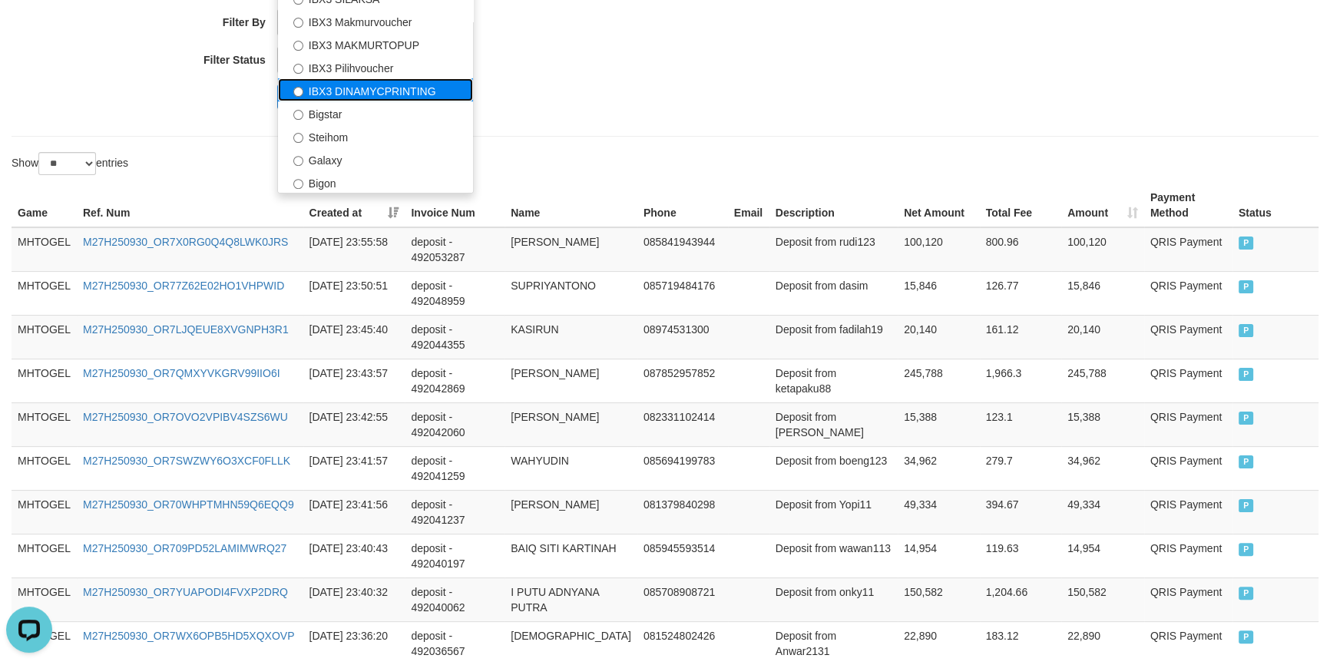
click at [362, 91] on label "IBX3 DINAMYCPRINTING" at bounding box center [375, 89] width 195 height 23
select select "**********"
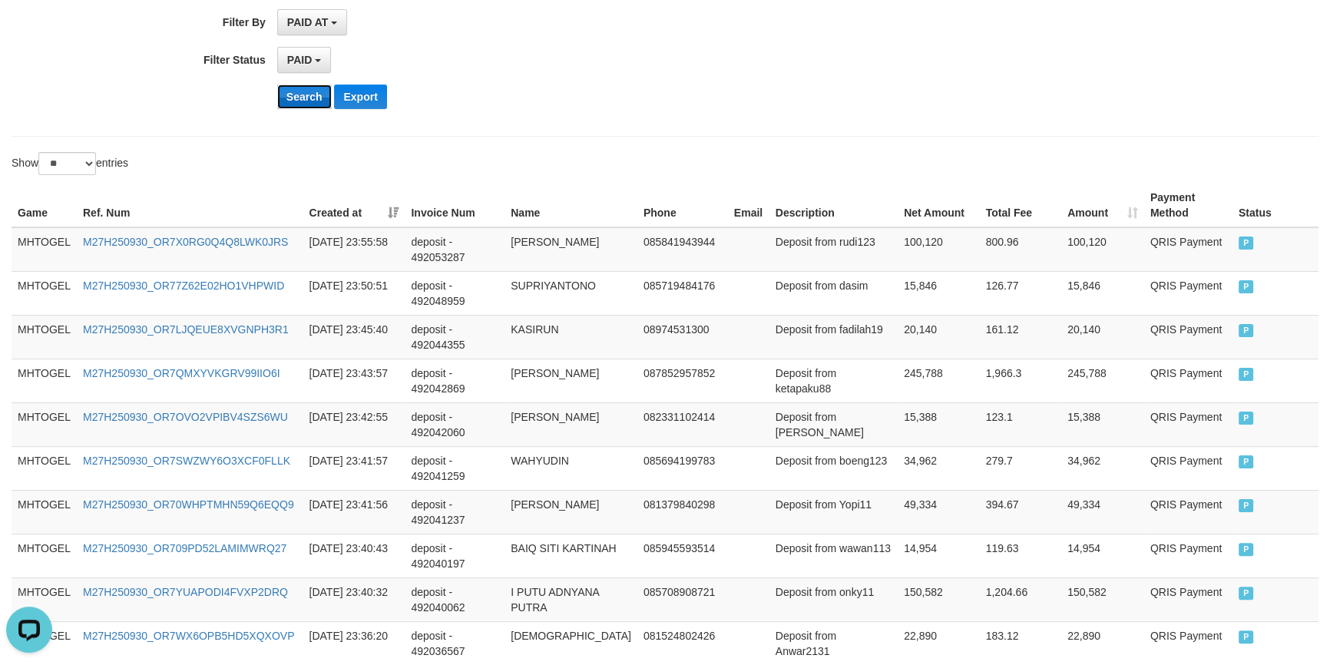
click at [306, 93] on button "Search" at bounding box center [304, 96] width 55 height 25
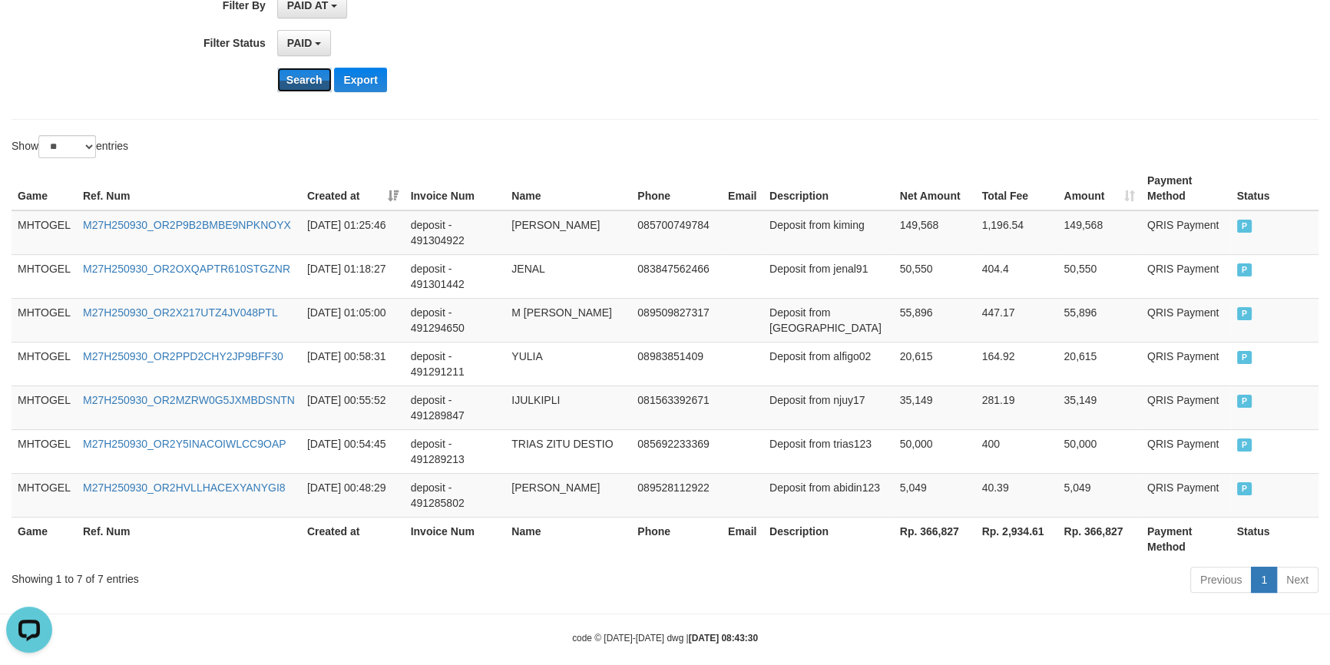
scroll to position [405, 0]
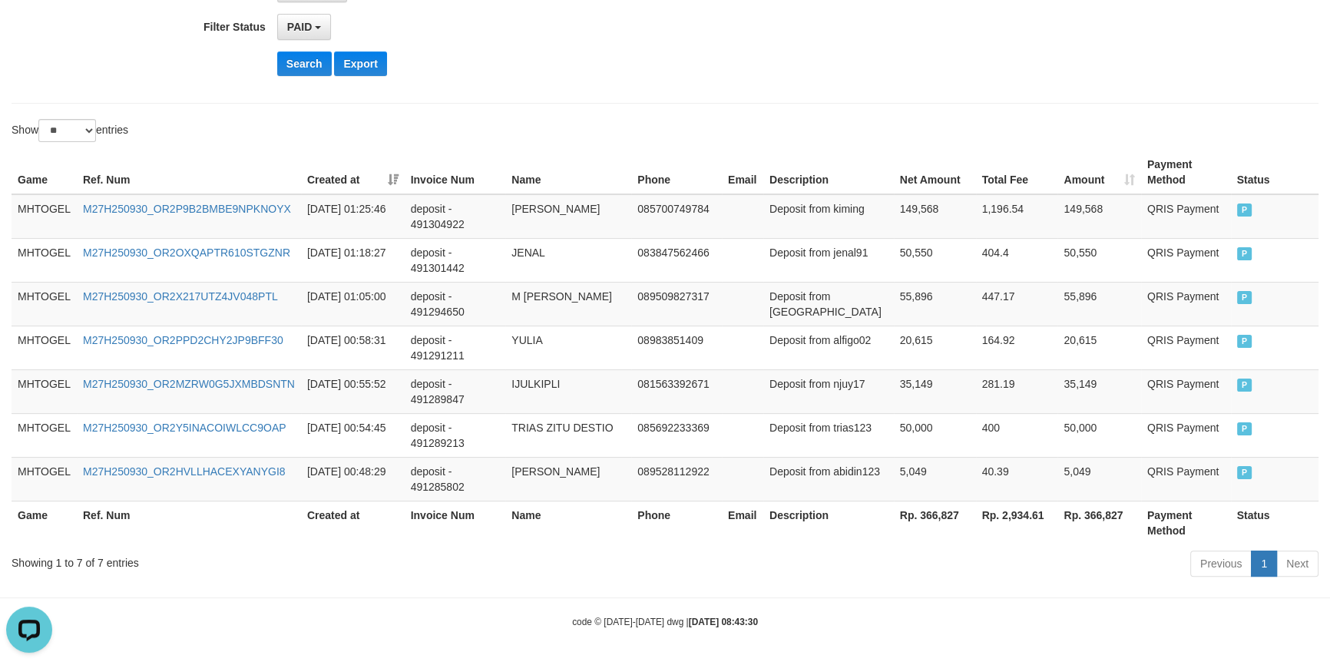
click at [930, 505] on th "Rp. 366,827" at bounding box center [935, 522] width 82 height 44
copy th "366,827"
